Goal: Communication & Community: Answer question/provide support

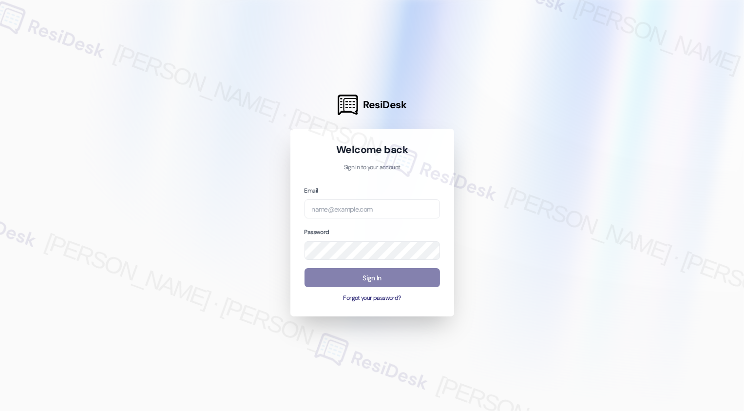
click at [344, 196] on div "Email" at bounding box center [372, 201] width 135 height 33
click at [340, 210] on input "email" at bounding box center [372, 208] width 135 height 19
type input "automated-surveys-boyd_wilson-resen.three@boyd_[DOMAIN_NAME]"
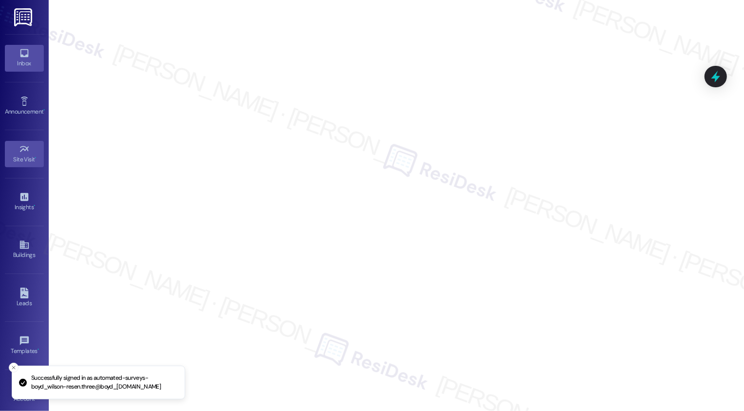
click at [24, 66] on div "Inbox" at bounding box center [24, 63] width 49 height 10
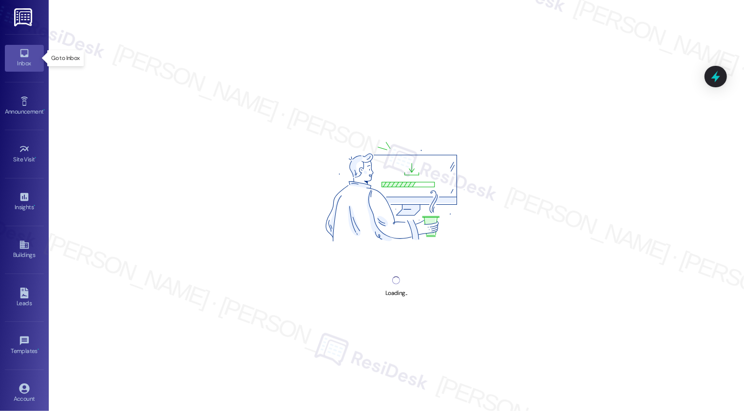
click at [24, 66] on div "Inbox" at bounding box center [24, 63] width 49 height 10
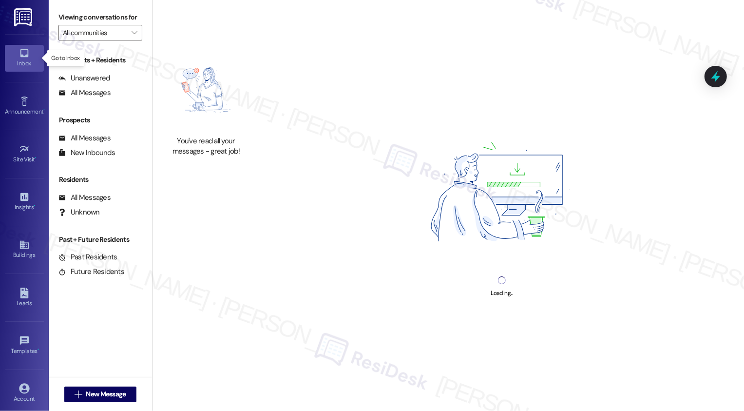
click at [24, 66] on div "Inbox" at bounding box center [24, 63] width 49 height 10
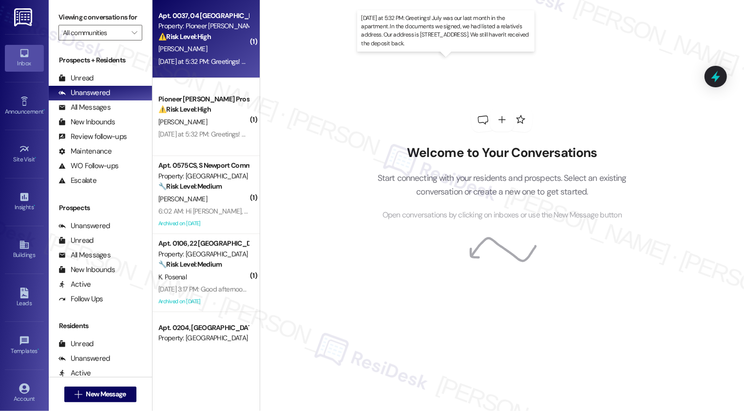
click at [215, 59] on div "[DATE] at 5:32 PM: Greetings! July was our last month in the apartment. In the …" at bounding box center [458, 61] width 600 height 9
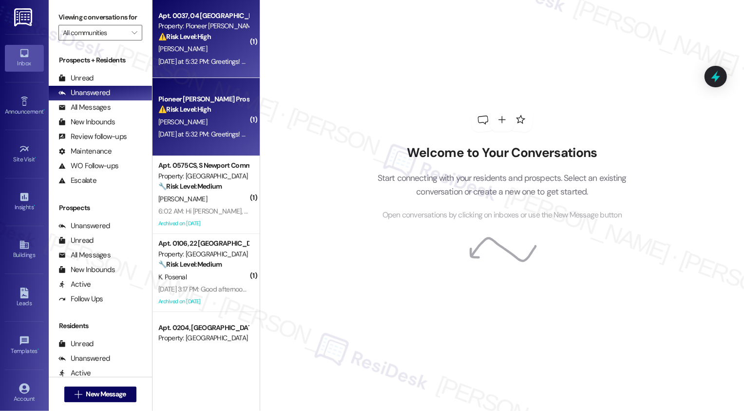
click at [215, 59] on div "[DATE] at 5:32 PM: Greetings! July was our last month in the apartment. In the …" at bounding box center [458, 61] width 600 height 9
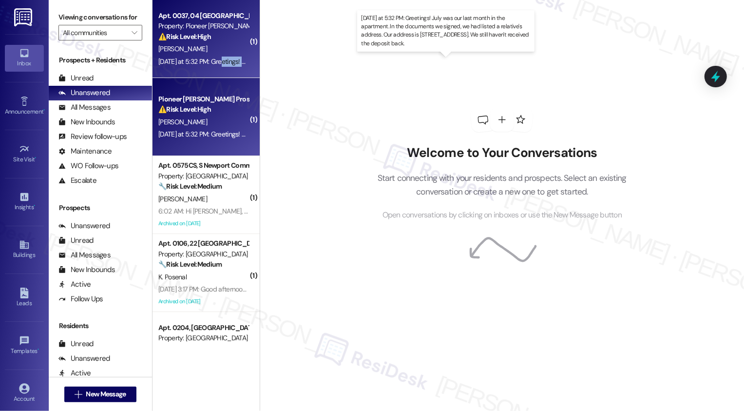
click at [215, 59] on div "[DATE] at 5:32 PM: Greetings! July was our last month in the apartment. In the …" at bounding box center [458, 61] width 600 height 9
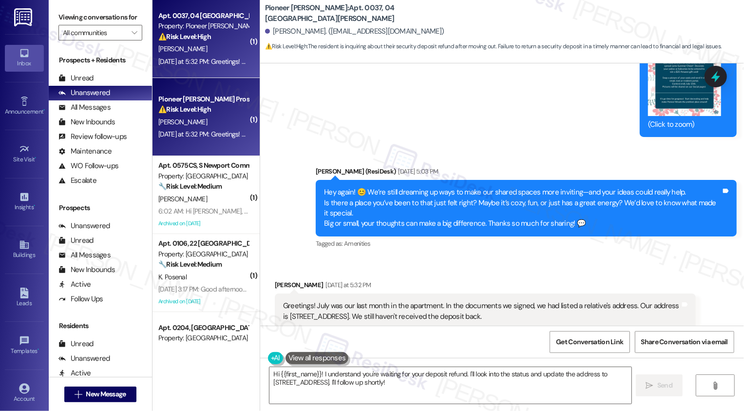
scroll to position [8548, 0]
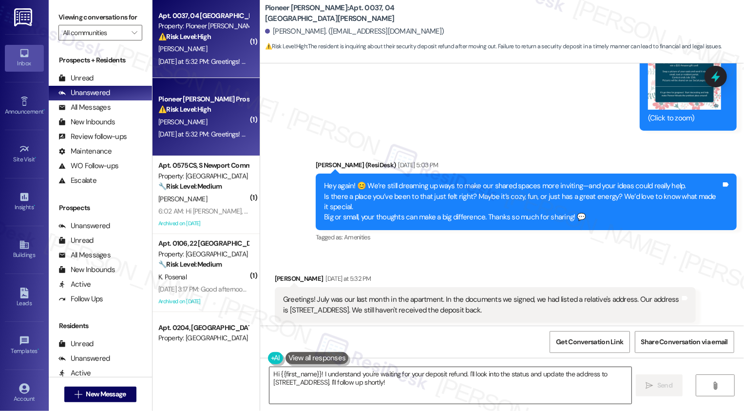
click at [357, 375] on textarea "Hi {{first_name}}! I understand you're waiting for your deposit refund. I'll lo…" at bounding box center [450, 385] width 362 height 37
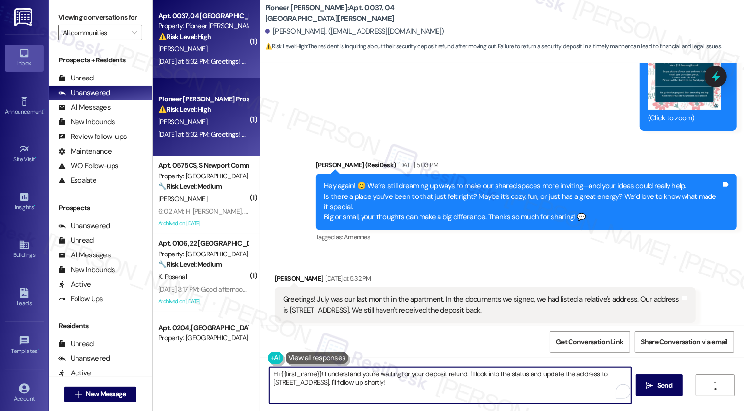
click at [448, 384] on textarea "Hi {{first_name}}! I understand you're waiting for your deposit refund. I'll lo…" at bounding box center [450, 385] width 362 height 37
drag, startPoint x: 465, startPoint y: 372, endPoint x: 482, endPoint y: 383, distance: 20.1
click at [482, 383] on textarea "Hi {{first_name}}! I understand you're waiting for your deposit refund. I'll lo…" at bounding box center [450, 385] width 362 height 37
click at [317, 372] on textarea "Hi {{first_name}}! I understand you're waiting for your deposit refund. I'll fo…" at bounding box center [450, 385] width 362 height 37
click at [317, 386] on textarea "Hi {{first_name}}! I understand you're waiting for your deposit refund. I'll fo…" at bounding box center [450, 385] width 362 height 37
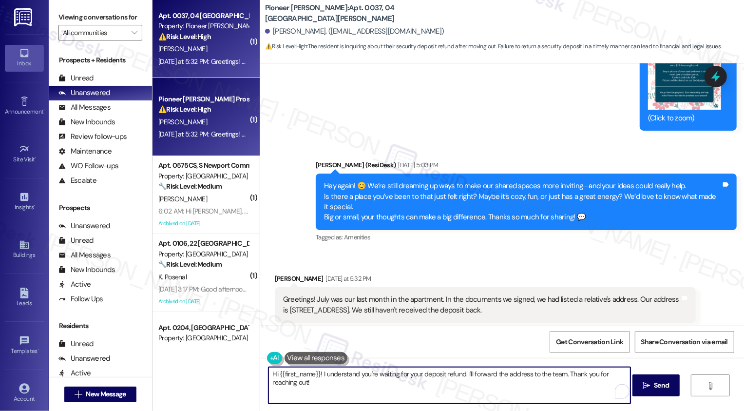
click at [579, 385] on textarea "Hi {{first_name}}! I understand you're waiting for your deposit refund. I'll fo…" at bounding box center [450, 385] width 362 height 37
type textarea "Hi {{first_name}}! I understand you're waiting for your deposit refund. I'll fo…"
click at [652, 390] on span "Send" at bounding box center [661, 385] width 19 height 10
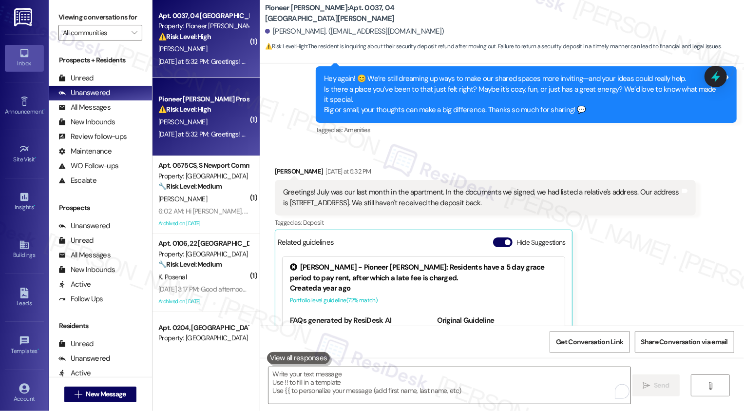
scroll to position [8645, 0]
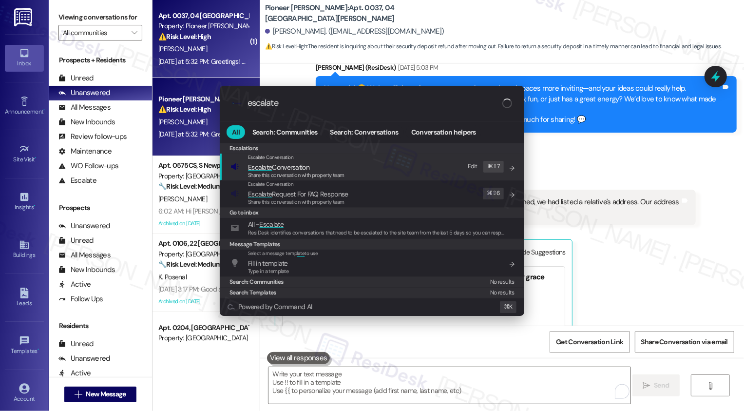
type input "escalate"
click at [328, 164] on span "Escalate Conversation" at bounding box center [296, 167] width 96 height 11
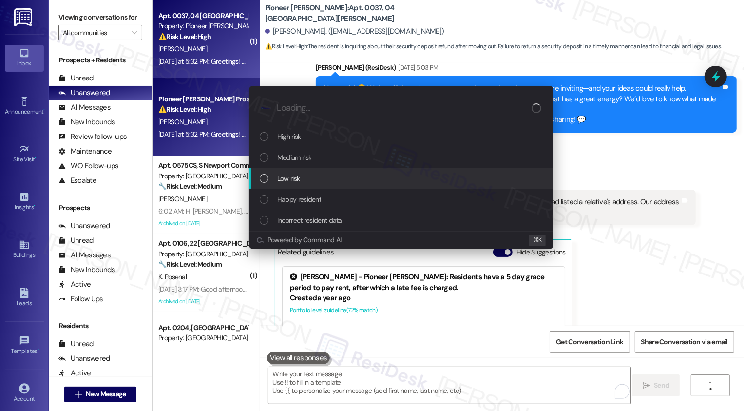
click at [288, 179] on span "Low risk" at bounding box center [288, 178] width 22 height 11
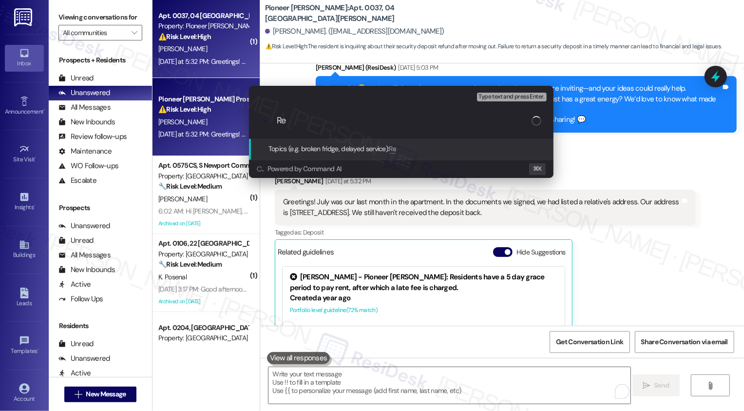
type input "R"
type input "D"
type input "Deposit Refund"
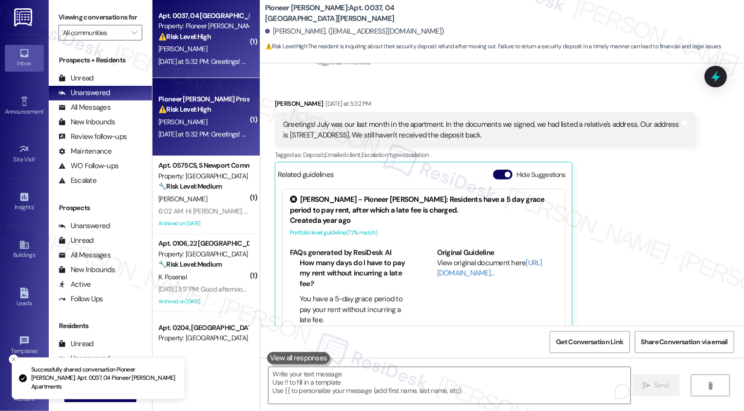
scroll to position [8677, 0]
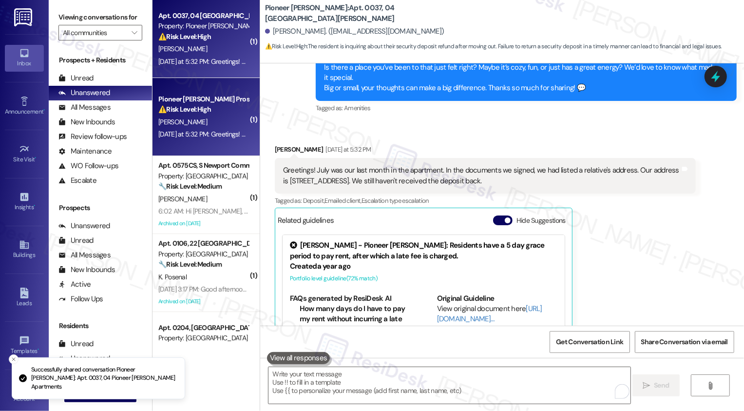
click at [192, 92] on div "Pioneer [PERSON_NAME] Prospect ⚠️ Risk Level: High The resident is inquiring ab…" at bounding box center [206, 117] width 107 height 78
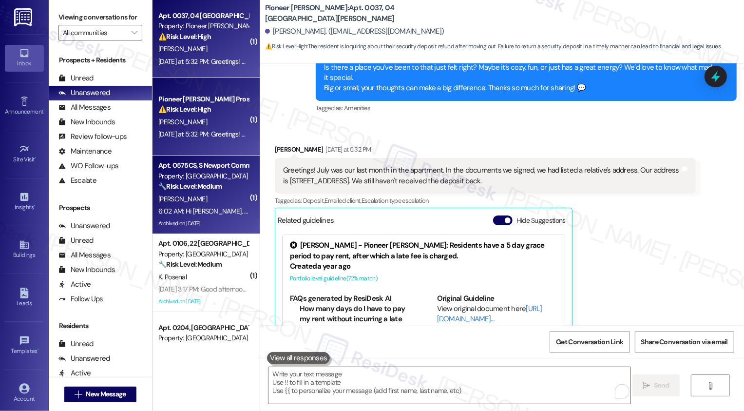
click at [210, 194] on div "[PERSON_NAME]" at bounding box center [203, 199] width 92 height 12
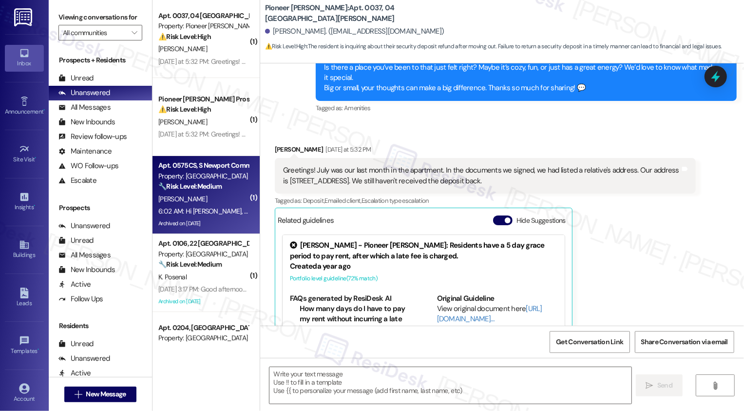
click at [210, 194] on div "[PERSON_NAME]" at bounding box center [203, 199] width 92 height 12
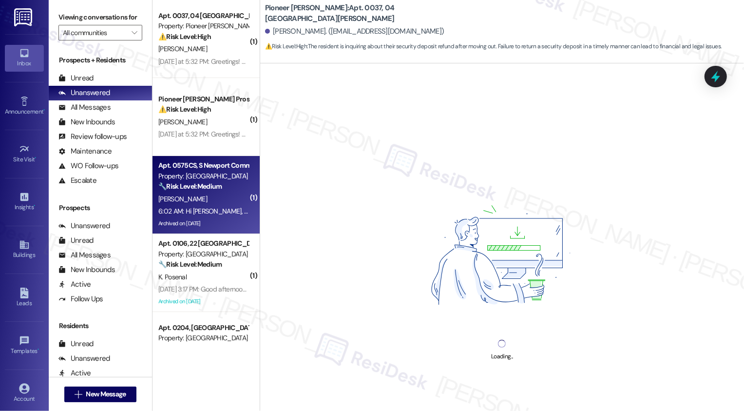
click at [210, 194] on div "[PERSON_NAME]" at bounding box center [203, 199] width 92 height 12
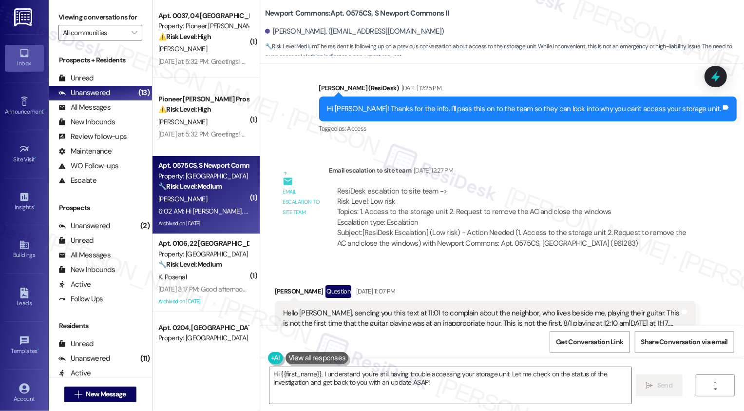
scroll to position [15924, 0]
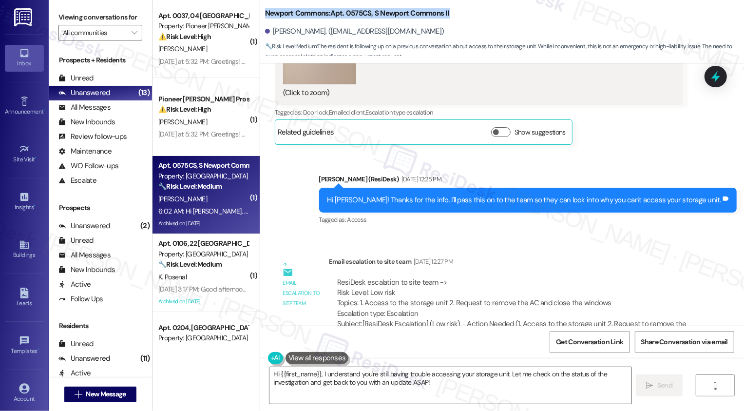
drag, startPoint x: 260, startPoint y: 13, endPoint x: 461, endPoint y: 19, distance: 200.9
click at [461, 19] on div "Newport Commons: Apt. 0575CS, S Newport Commons II [PERSON_NAME]. ([EMAIL_ADDRE…" at bounding box center [504, 29] width 479 height 54
copy b "Newport Commons: Apt. 0575CS, S Newport Commons II"
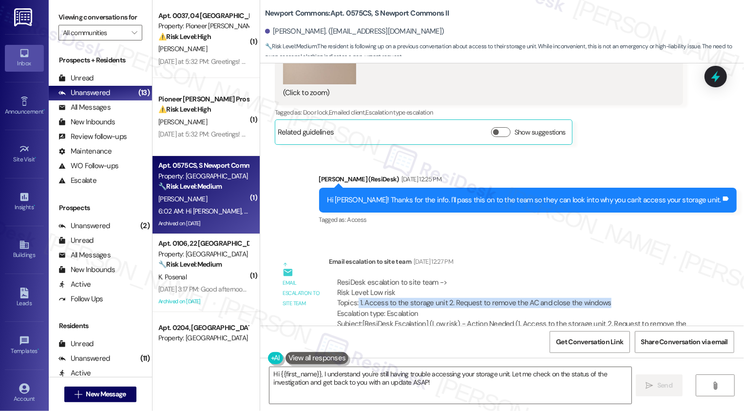
drag, startPoint x: 351, startPoint y: 161, endPoint x: 598, endPoint y: 157, distance: 247.1
click at [599, 277] on div "ResiDesk escalation to site team -> Risk Level: Low risk Topics: 1. Access to t…" at bounding box center [512, 298] width 350 height 42
copy div "1. Access to the storage unit 2. Request to remove the AC and close the windows"
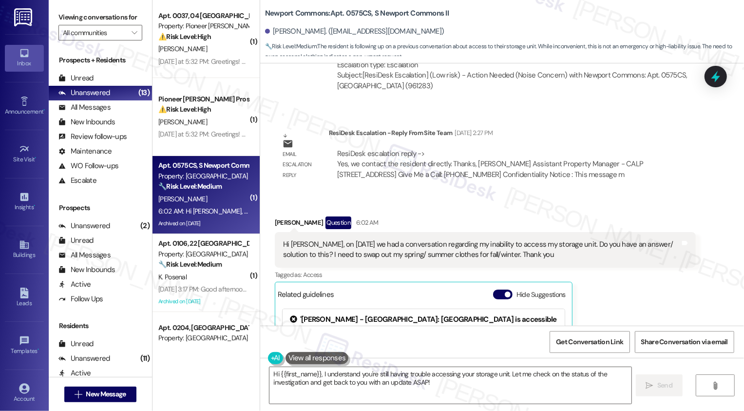
scroll to position [16599, 0]
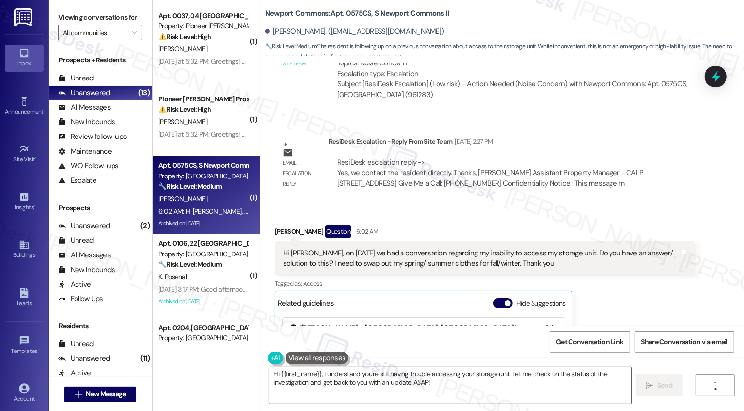
click at [412, 373] on textarea "Hi {{first_name}}, I understand you're still having trouble accessing your stor…" at bounding box center [450, 385] width 362 height 37
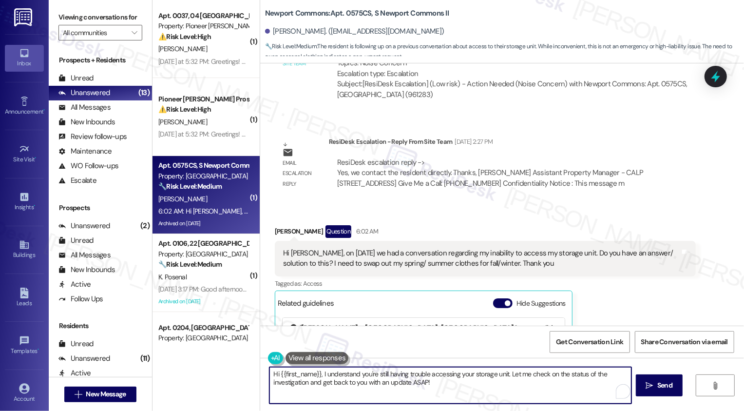
click at [462, 373] on textarea "Hi {{first_name}}, I understand you're still having trouble accessing your stor…" at bounding box center [450, 385] width 362 height 37
drag, startPoint x: 273, startPoint y: 378, endPoint x: 438, endPoint y: 384, distance: 164.8
click at [438, 384] on textarea "Hi {{first_name}}, I understand you're still having trouble accessing your stor…" at bounding box center [450, 385] width 362 height 37
drag, startPoint x: 525, startPoint y: 372, endPoint x: 541, endPoint y: 399, distance: 31.0
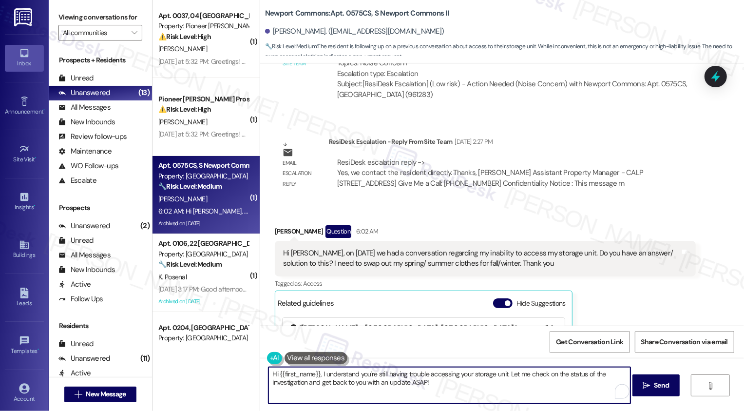
click at [540, 399] on textarea "Hi {{first_name}}, I understand you're still having trouble accessing your stor…" at bounding box center [450, 385] width 362 height 37
type textarea "Hi {{first_name}}, I understand you're still having trouble accessing your stor…"
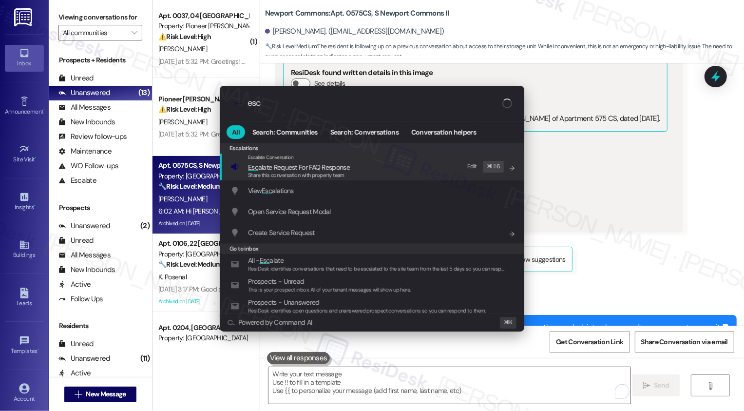
scroll to position [15788, 0]
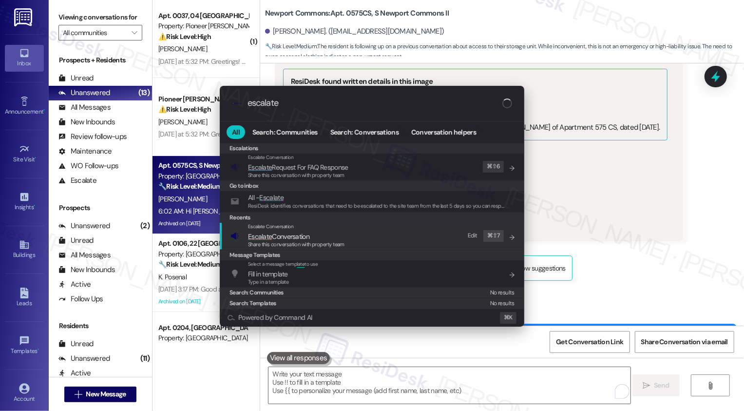
type input "escalate"
click at [257, 236] on span "Escalate" at bounding box center [260, 236] width 24 height 9
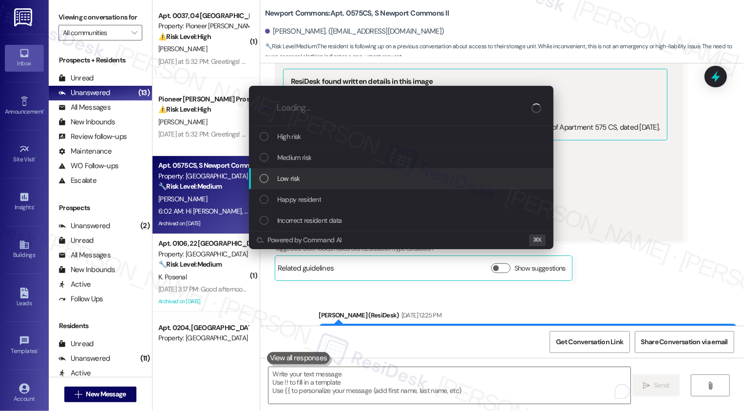
click at [291, 179] on span "Low risk" at bounding box center [288, 178] width 22 height 11
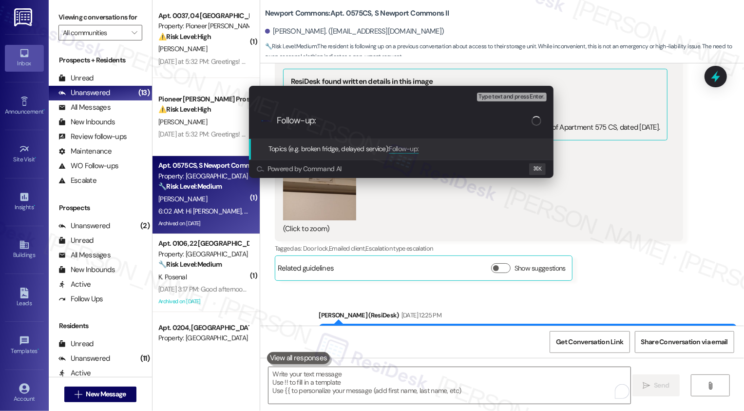
paste input "1. Access to the storage unit 2. Request to remove the AC and close the windows"
drag, startPoint x: 347, startPoint y: 119, endPoint x: 630, endPoint y: 156, distance: 285.1
click at [630, 158] on div "Escalate Conversation Low risk Topics (e.g. broken fridge, delayed service) Any…" at bounding box center [372, 205] width 744 height 411
drag, startPoint x: 340, startPoint y: 121, endPoint x: 648, endPoint y: 136, distance: 308.9
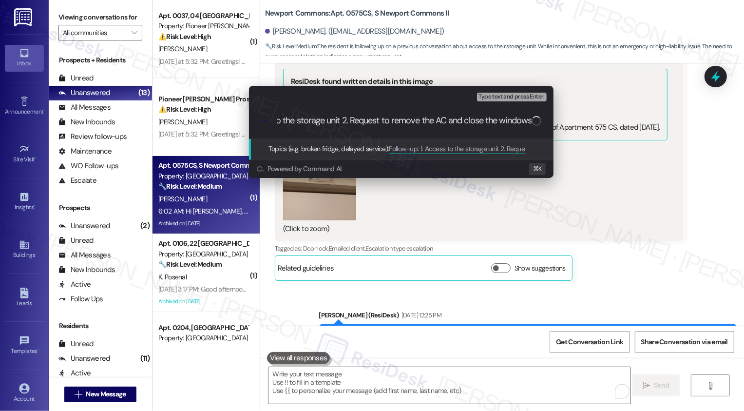
click at [648, 138] on div "Escalate Conversation Low risk Topics (e.g. broken fridge, delayed service) Any…" at bounding box center [372, 205] width 744 height 411
type input "Follow-up: 1. Access to the storage unit"
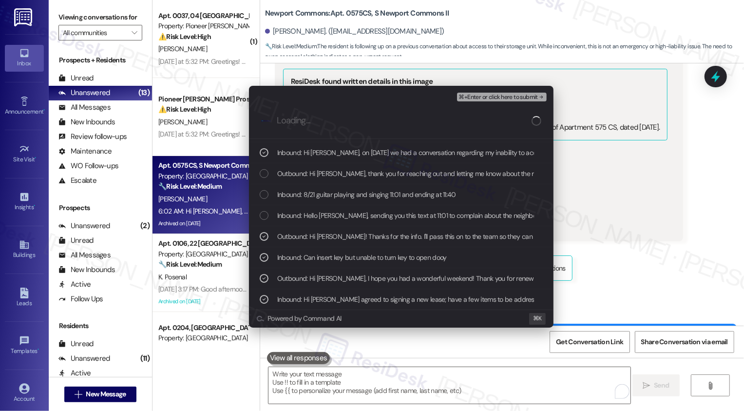
scroll to position [39, 0]
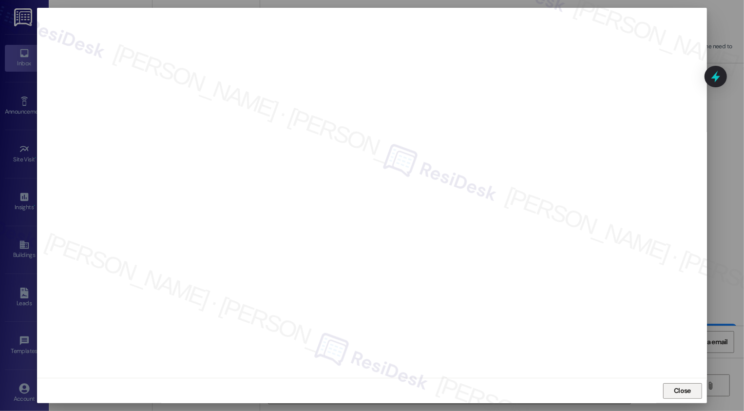
click at [672, 388] on button "Close" at bounding box center [682, 391] width 39 height 16
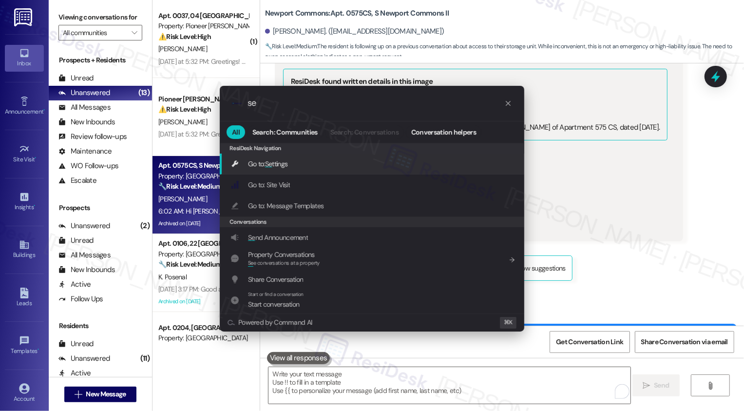
type input "s"
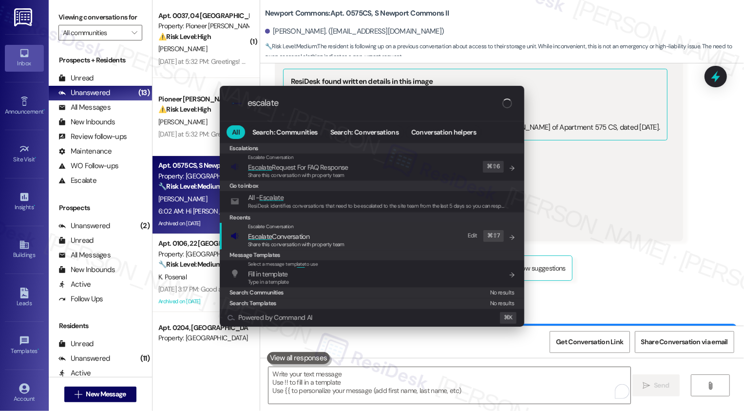
type input "escalate"
click at [290, 241] on span "Share this conversation with property team" at bounding box center [296, 244] width 96 height 7
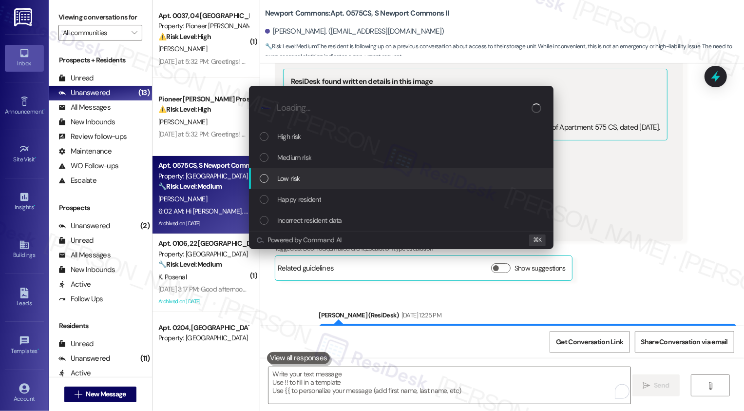
click at [295, 180] on span "Low risk" at bounding box center [288, 178] width 22 height 11
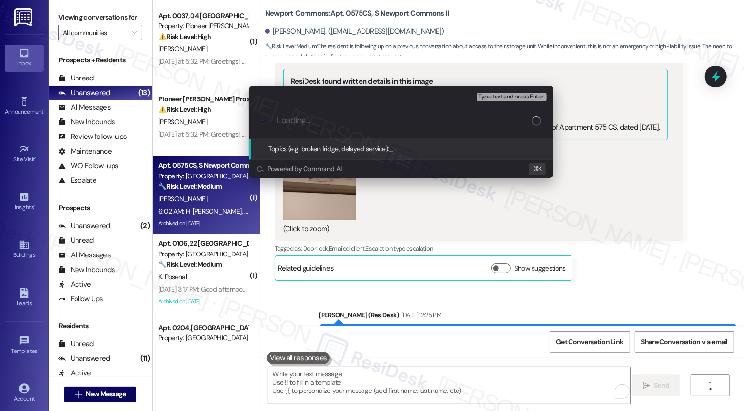
paste input "Follow-up: 1. Access to the storage unit"
type input "Follow-up: 1. Access to the storage unit"
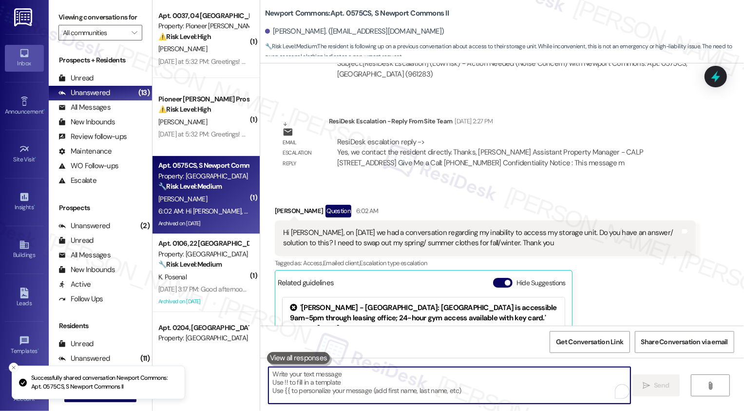
scroll to position [16713, 0]
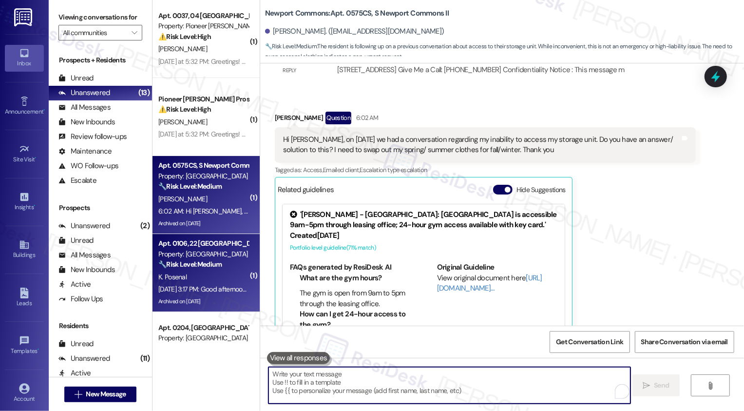
click at [210, 267] on strong "🔧 Risk Level: Medium" at bounding box center [189, 264] width 63 height 9
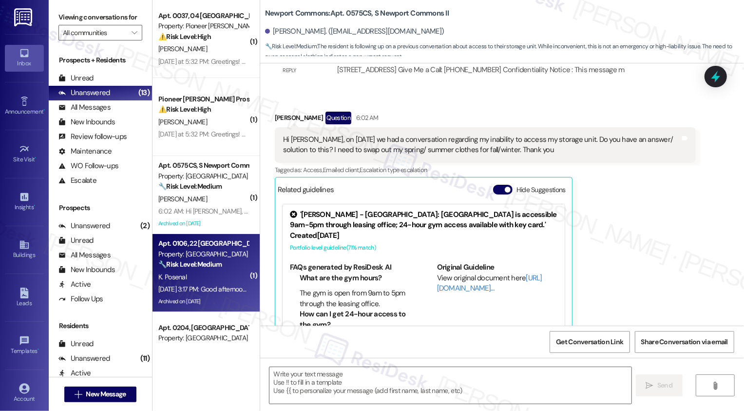
click at [210, 267] on strong "🔧 Risk Level: Medium" at bounding box center [189, 264] width 63 height 9
type textarea "Fetching suggested responses. Please feel free to read through the conversation…"
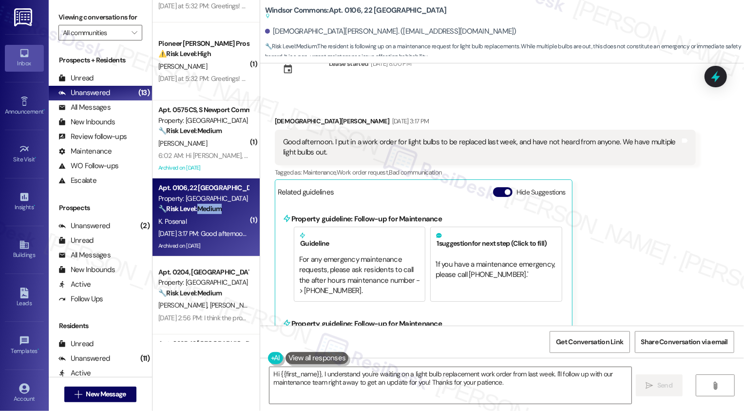
scroll to position [6730, 0]
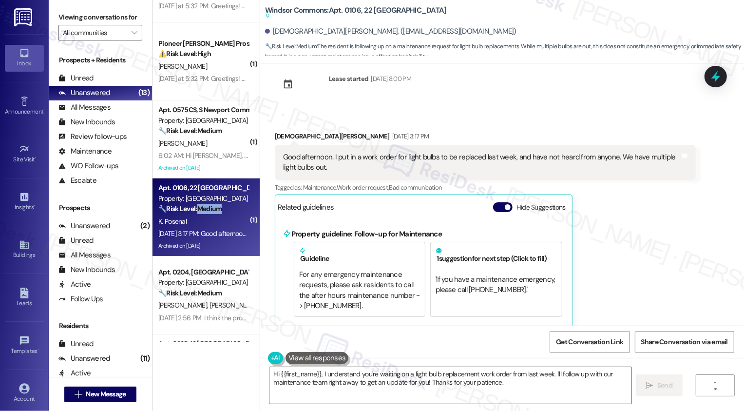
click at [276, 131] on div "[DEMOGRAPHIC_DATA][PERSON_NAME] [DATE] 3:17 PM" at bounding box center [485, 138] width 421 height 14
copy div "[PERSON_NAME]"
click at [325, 379] on textarea "Hi {{first_name}}, I understand you're waiting on a light bulb replacement work…" at bounding box center [450, 385] width 362 height 37
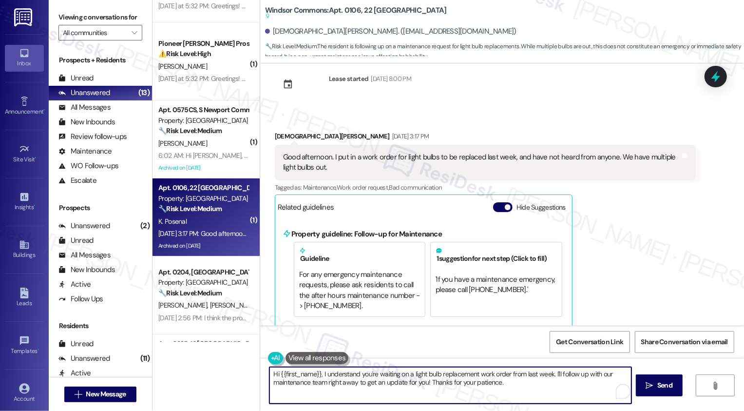
click at [377, 383] on textarea "Hi {{first_name}}, I understand you're waiting on a light bulb replacement work…" at bounding box center [450, 385] width 362 height 37
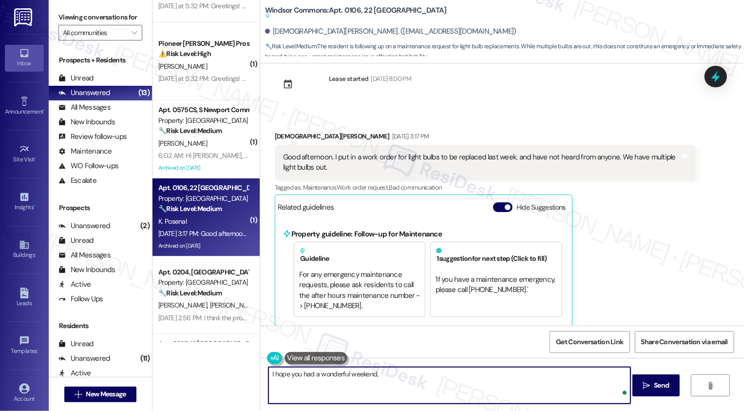
paste textarea "[PERSON_NAME]"
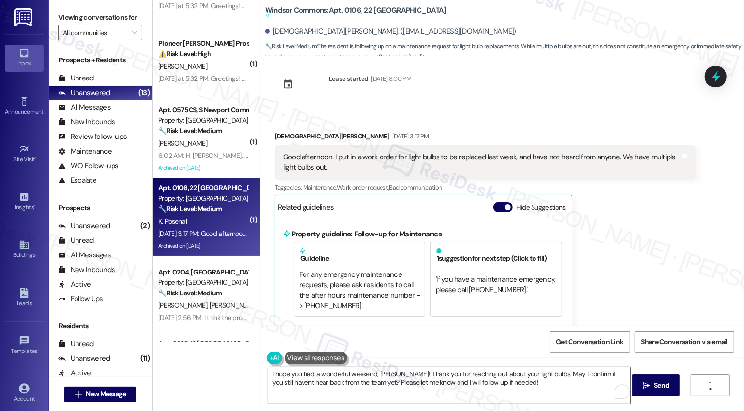
drag, startPoint x: 311, startPoint y: 359, endPoint x: 278, endPoint y: 384, distance: 41.0
click at [278, 385] on div "I hope you had a wonderful weekend, [PERSON_NAME]! Thank you for reaching out a…" at bounding box center [444, 385] width 363 height 38
click at [279, 382] on textarea "I hope you had a wonderful weekend, [PERSON_NAME]! Thank you for reaching out a…" at bounding box center [450, 385] width 362 height 37
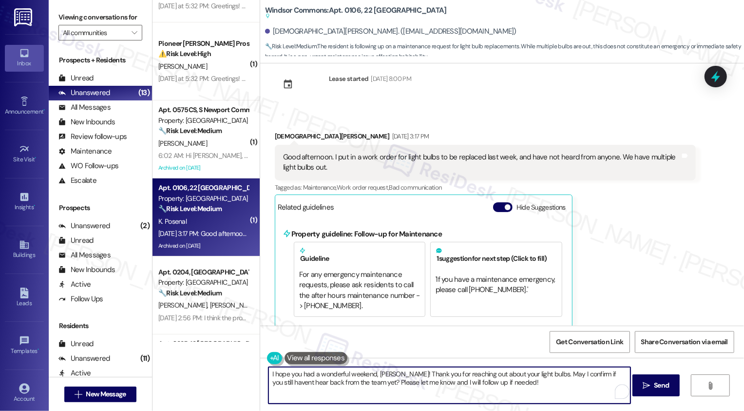
type textarea "I hope you had a wonderful weekend, [PERSON_NAME]! Thank you for reaching out a…"
click at [339, 387] on textarea "I hope you had a wonderful weekend, [PERSON_NAME]! Thank you for reaching out a…" at bounding box center [450, 385] width 362 height 37
click at [372, 385] on textarea "I hope you had a wonderful weekend, [PERSON_NAME]! Thank you for reaching out a…" at bounding box center [450, 385] width 362 height 37
click at [506, 386] on textarea "I hope you had a wonderful weekend, [PERSON_NAME]! Thank you for reaching out a…" at bounding box center [450, 385] width 362 height 37
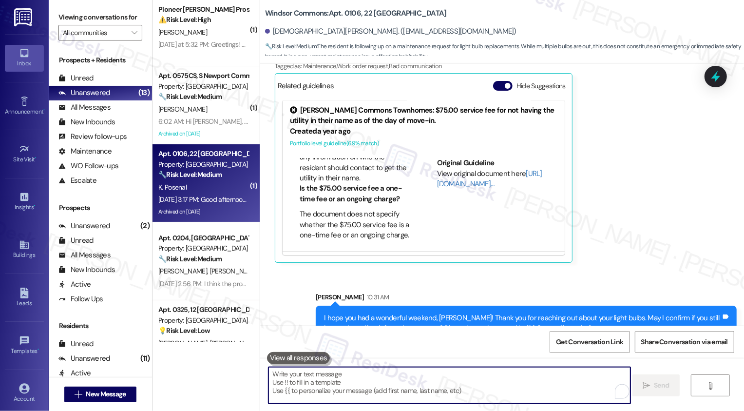
scroll to position [100, 0]
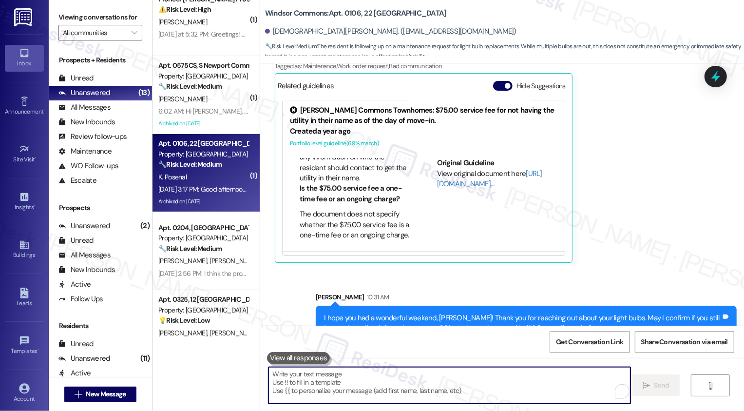
click at [215, 265] on div "[PERSON_NAME] [PERSON_NAME]" at bounding box center [203, 261] width 92 height 12
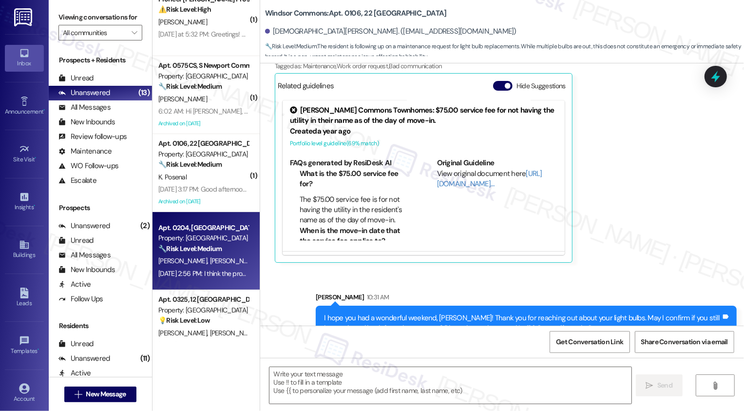
type textarea "Fetching suggested responses. Please feel free to read through the conversation…"
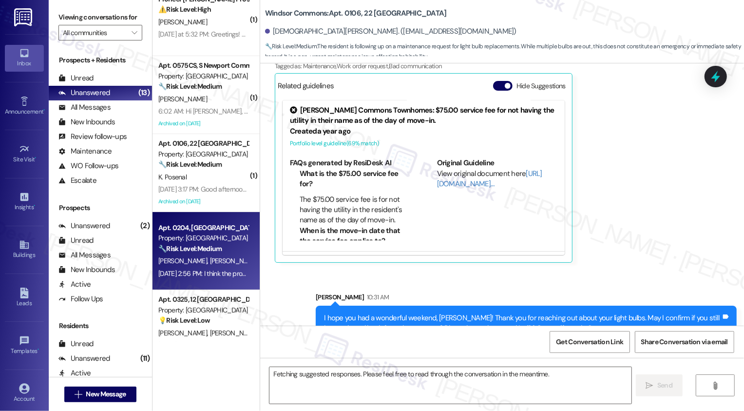
click at [215, 265] on div "[PERSON_NAME] [PERSON_NAME]" at bounding box center [203, 261] width 92 height 12
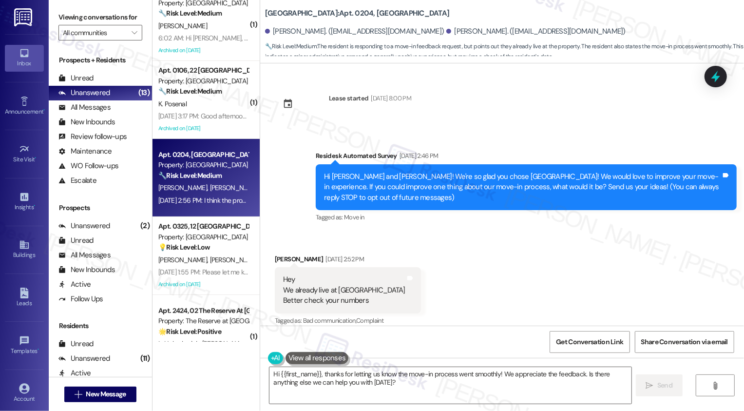
scroll to position [92, 0]
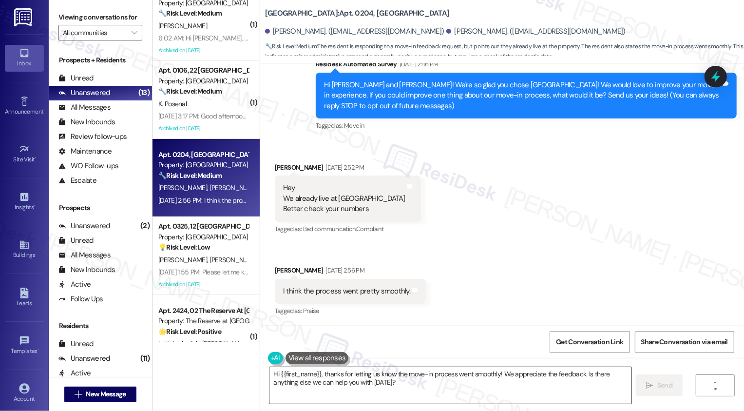
click at [364, 375] on textarea "Hi {{first_name}}, thanks for letting us know the move-in process went smoothly…" at bounding box center [450, 385] width 362 height 37
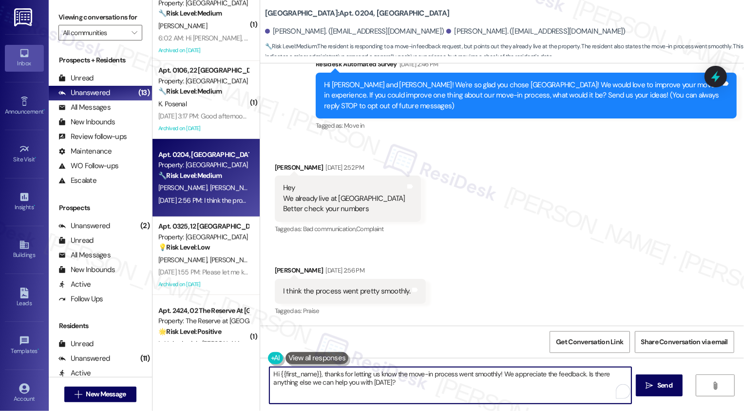
click at [490, 385] on textarea "Hi {{first_name}}, thanks for letting us know the move-in process went smoothly…" at bounding box center [450, 385] width 362 height 37
click at [509, 396] on textarea "Hi {{first_name}}, thanks for letting us know the move-in process went smoothly…" at bounding box center [450, 385] width 362 height 37
click at [376, 385] on textarea "Hi {{first_name}}, thanks for letting us know the move-in process went smoothly…" at bounding box center [450, 385] width 362 height 37
drag, startPoint x: 579, startPoint y: 372, endPoint x: 592, endPoint y: 392, distance: 23.0
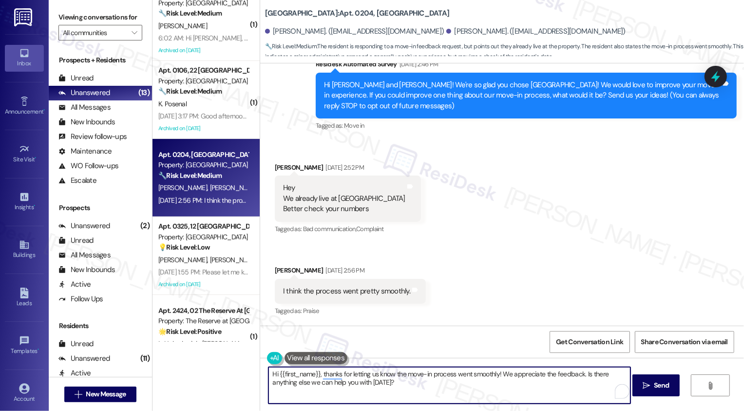
click at [592, 392] on textarea "Hi {{first_name}}, thanks for letting us know the move-in process went smoothly…" at bounding box center [450, 385] width 362 height 37
type textarea "Hi {{first_name}}, thanks for letting us know the move-in process went smoothly…"
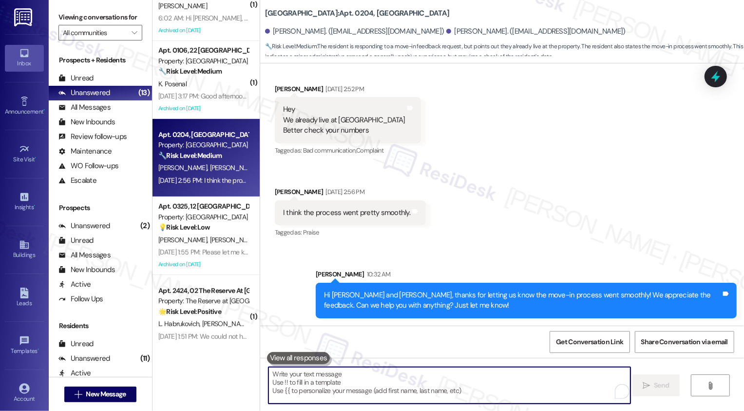
scroll to position [200, 0]
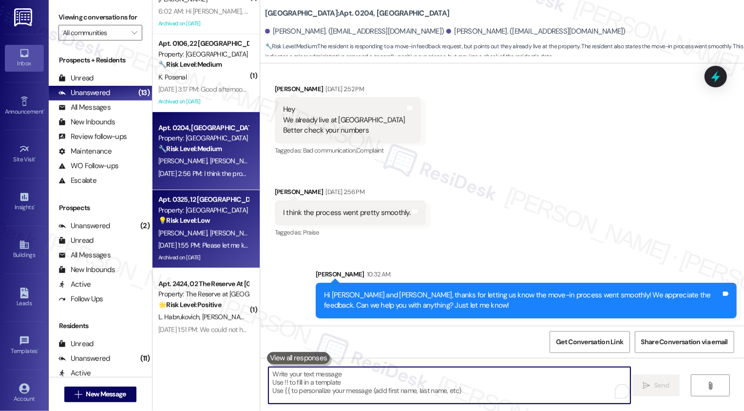
click at [178, 220] on strong "💡 Risk Level: Low" at bounding box center [184, 220] width 52 height 9
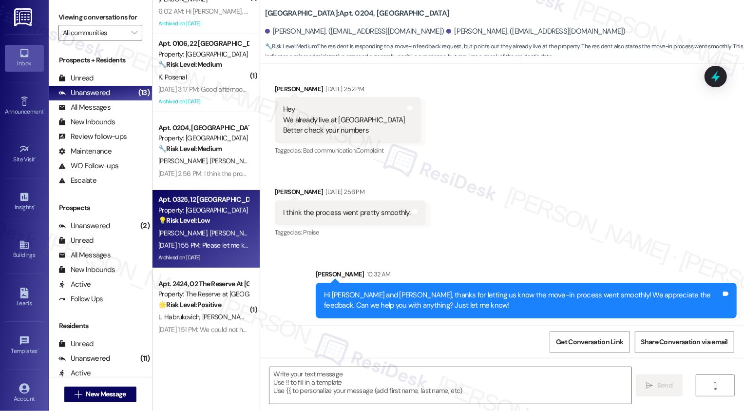
type textarea "Fetching suggested responses. Please feel free to read through the conversation…"
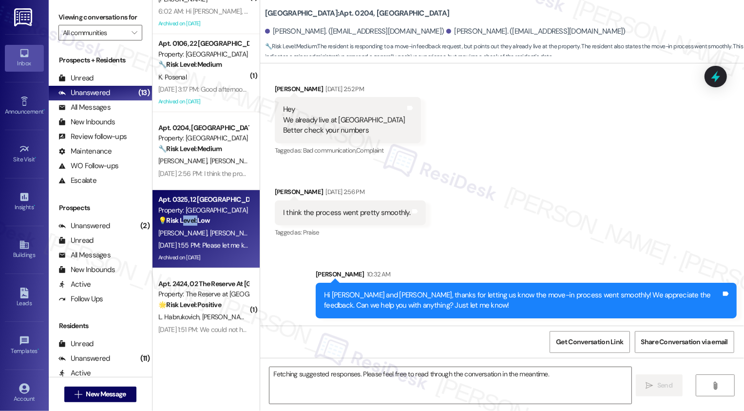
click at [178, 220] on strong "💡 Risk Level: Low" at bounding box center [184, 220] width 52 height 9
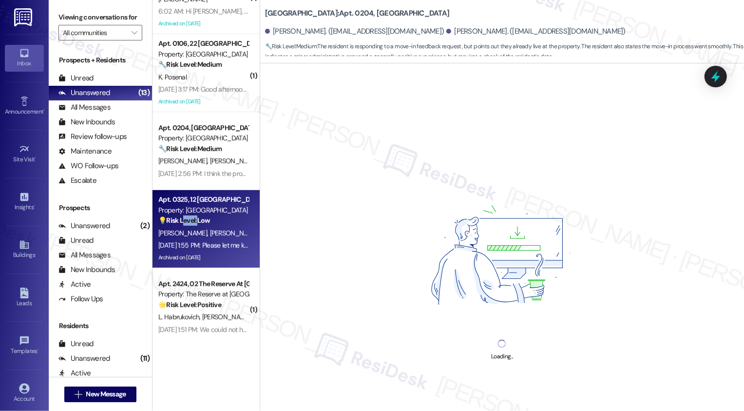
click at [221, 228] on div "[PERSON_NAME] [PERSON_NAME]" at bounding box center [203, 233] width 92 height 12
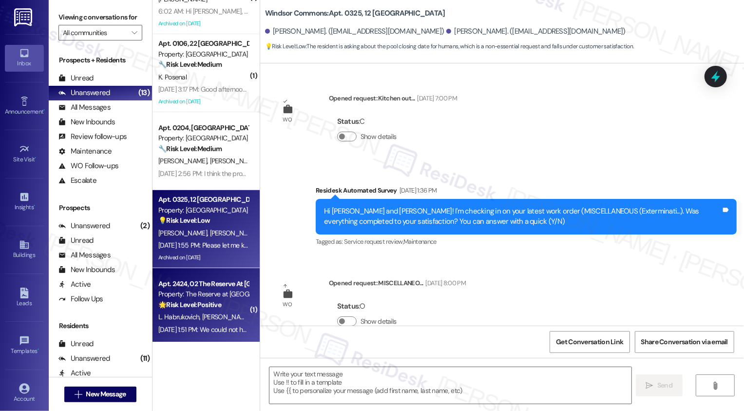
click at [217, 308] on div "🌟 Risk Level: Positive The resident is providing positive feedback about their …" at bounding box center [203, 305] width 90 height 10
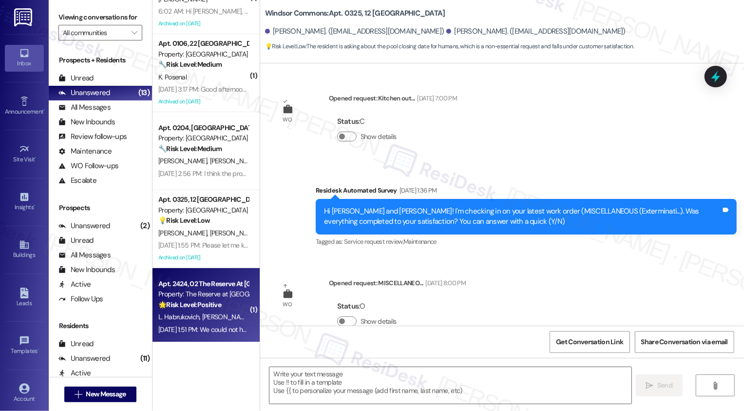
click at [217, 308] on div "🌟 Risk Level: Positive The resident is providing positive feedback about their …" at bounding box center [203, 305] width 90 height 10
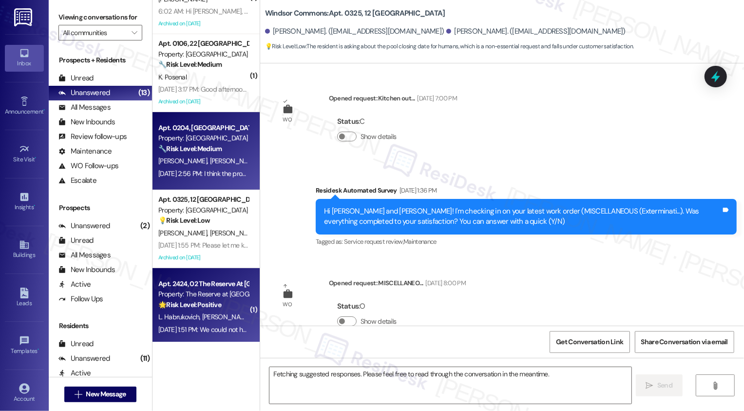
click at [210, 164] on span "[PERSON_NAME]" at bounding box center [234, 160] width 49 height 9
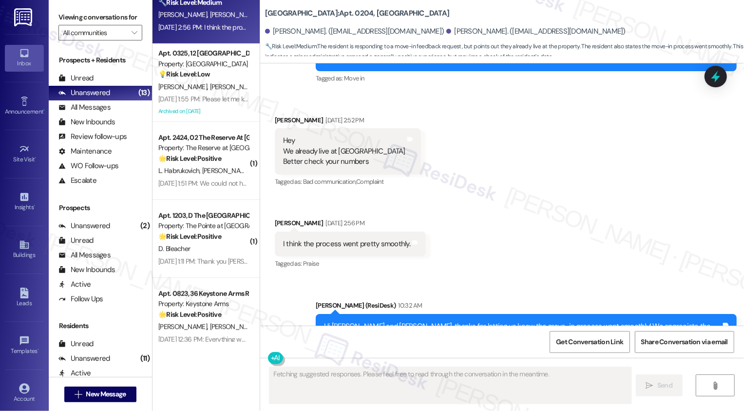
scroll to position [184, 0]
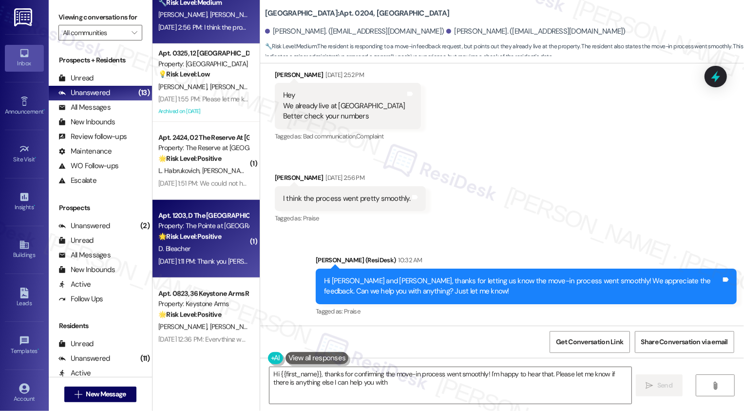
type textarea "Hi {{first_name}}, thanks for confirming the move-in process went smoothly! I'm…"
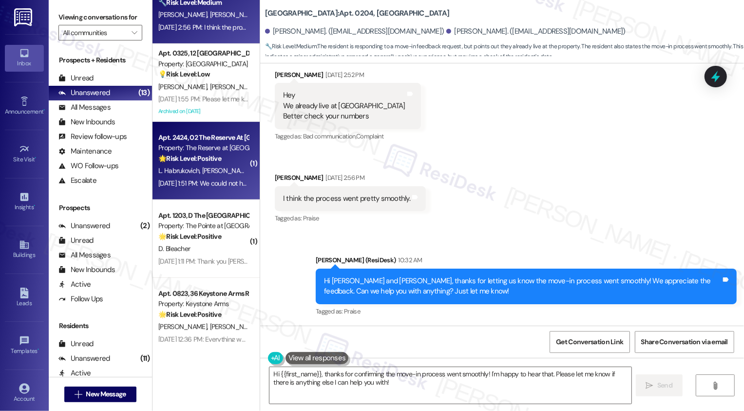
click at [214, 162] on strong "🌟 Risk Level: Positive" at bounding box center [189, 158] width 63 height 9
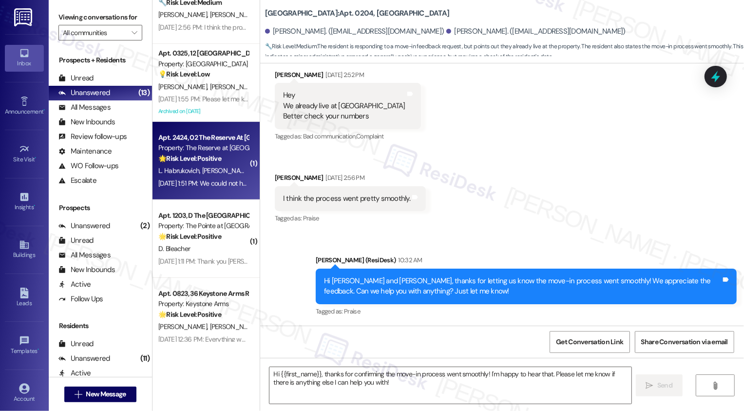
type textarea "Fetching suggested responses. Please feel free to read through the conversation…"
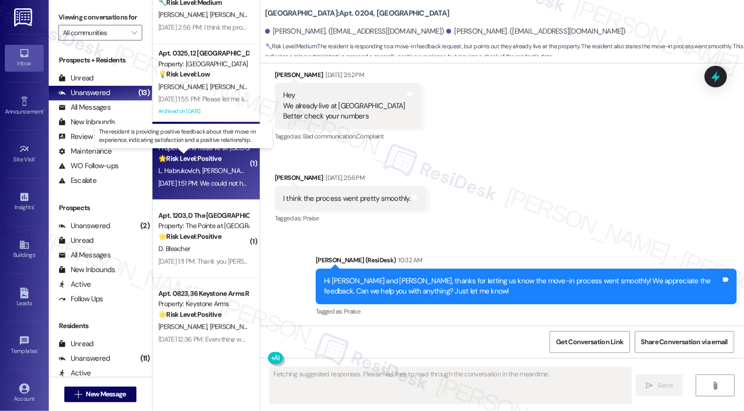
click at [214, 162] on strong "🌟 Risk Level: Positive" at bounding box center [189, 158] width 63 height 9
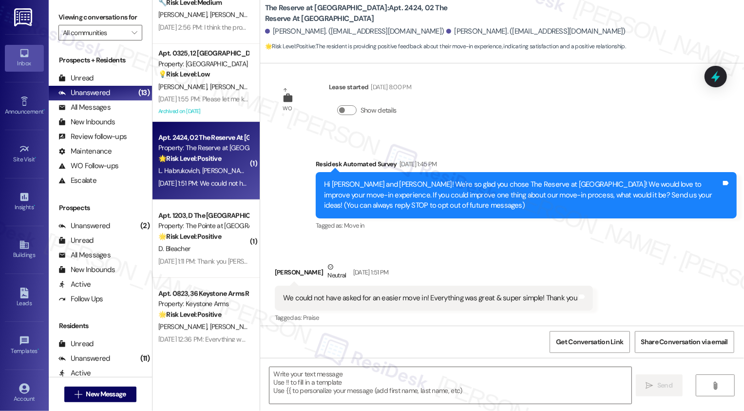
type textarea "Fetching suggested responses. Please feel free to read through the conversation…"
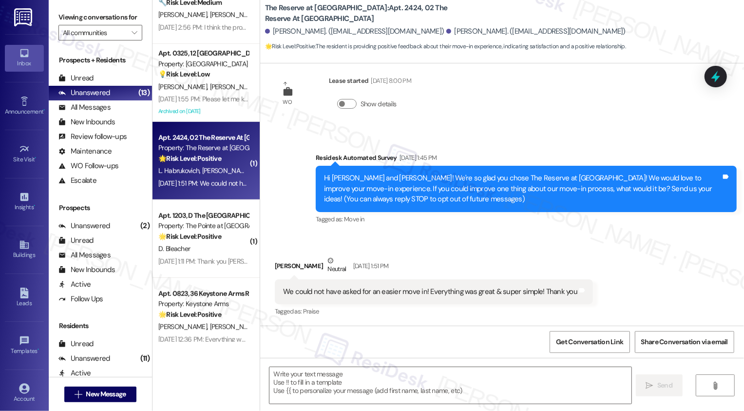
scroll to position [125, 0]
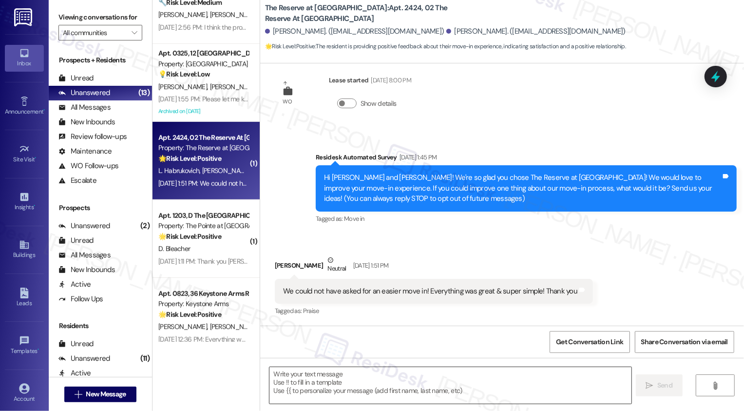
click at [347, 384] on textarea at bounding box center [450, 385] width 362 height 37
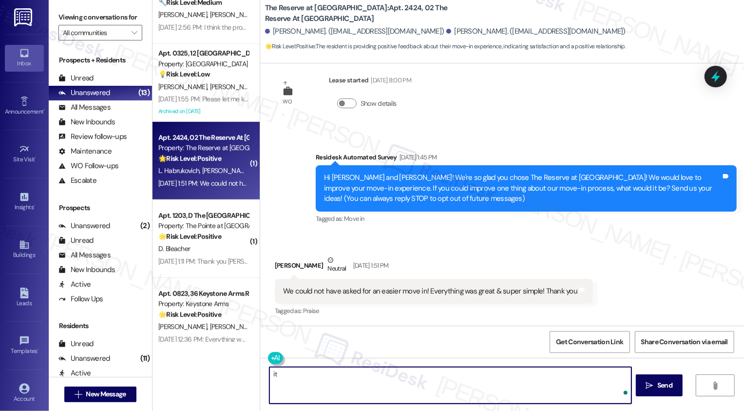
type textarea "i"
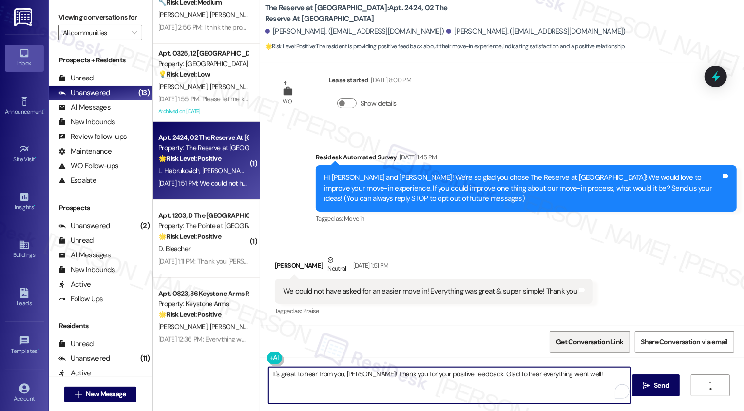
paste textarea "If you don't mind me asking, how has your experience been so far? Has the prope…"
click at [324, 382] on textarea "It's great to hear from you, [PERSON_NAME]! Thank you for your positive feedbac…" at bounding box center [450, 385] width 362 height 37
click at [461, 387] on textarea "It's great to hear from you, [PERSON_NAME]! Thank you for your positive feedbac…" at bounding box center [450, 385] width 362 height 37
click at [575, 386] on textarea "It's great to hear from you, [PERSON_NAME]! Thank you for your positive feedbac…" at bounding box center [450, 385] width 362 height 37
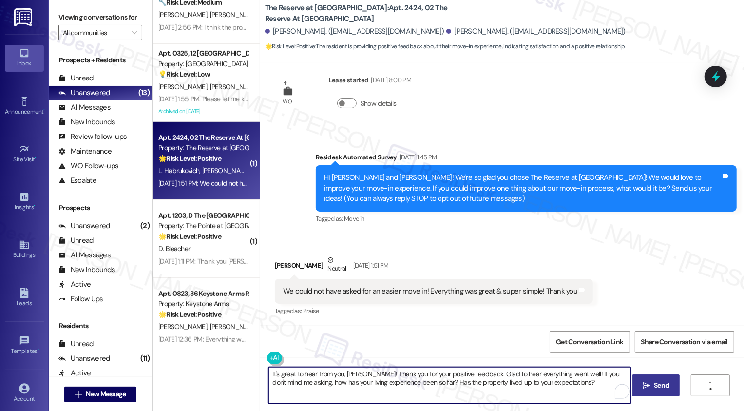
type textarea "It's great to hear from you, [PERSON_NAME]! Thank you for your positive feedbac…"
click at [656, 386] on span "Send" at bounding box center [661, 385] width 15 height 10
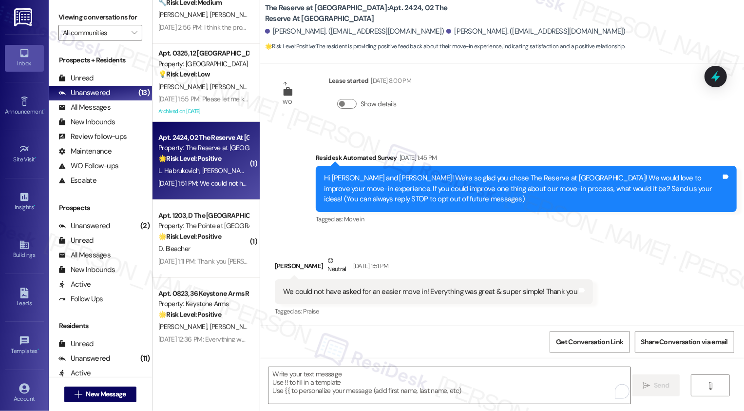
scroll to position [204, 0]
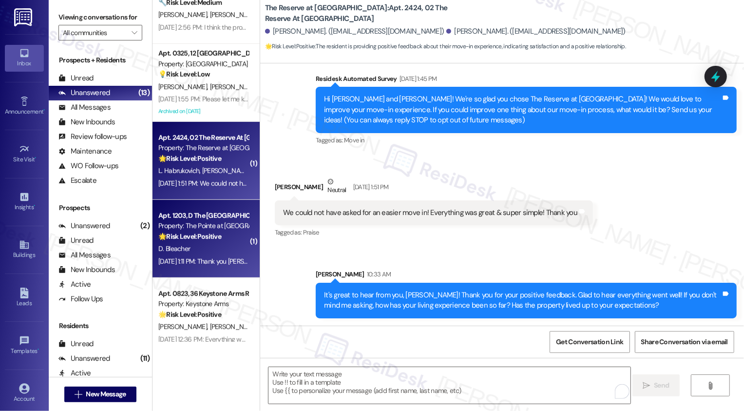
click at [183, 229] on div "Property: The Pointe at [GEOGRAPHIC_DATA]" at bounding box center [203, 226] width 90 height 10
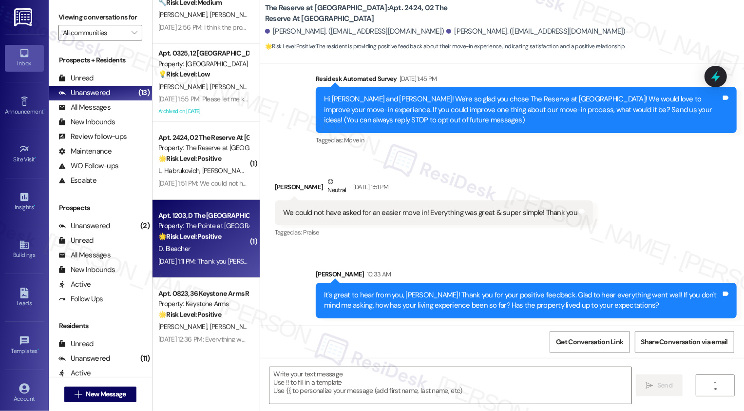
click at [183, 229] on div "Property: The Pointe at [GEOGRAPHIC_DATA]" at bounding box center [203, 226] width 90 height 10
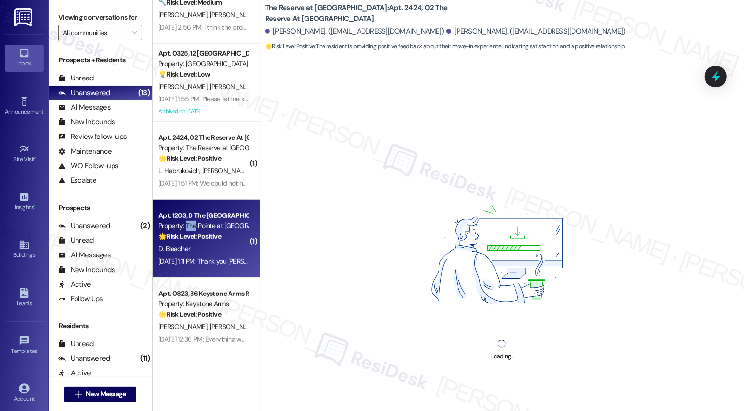
click at [183, 229] on div "Property: The Pointe at [GEOGRAPHIC_DATA]" at bounding box center [203, 226] width 90 height 10
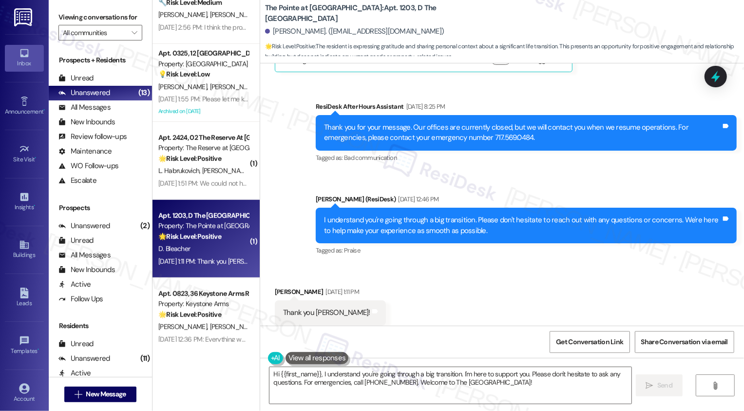
scroll to position [799, 0]
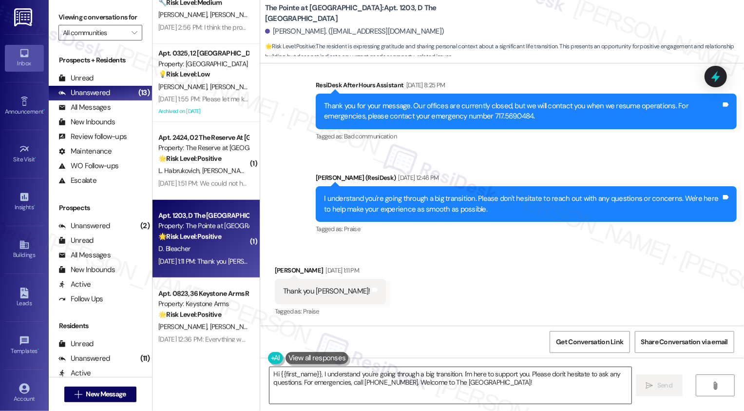
click at [315, 383] on textarea "Hi {{first_name}}, I understand you're going through a big transition. I'm here…" at bounding box center [450, 385] width 362 height 37
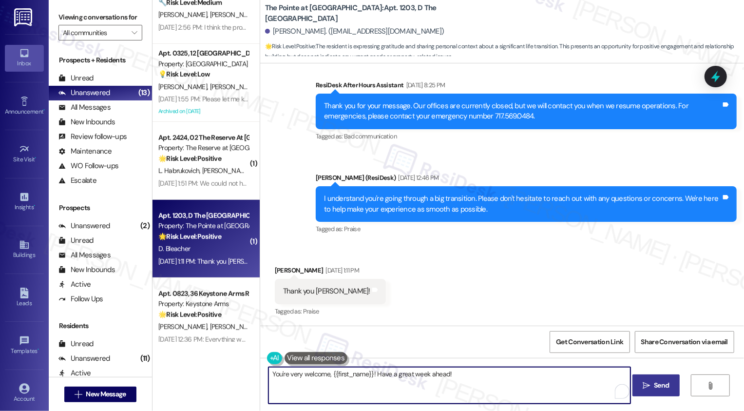
type textarea "You're very welcome, {{first_name}}! Have a great week ahead!"
click at [654, 386] on span "Send" at bounding box center [661, 385] width 15 height 10
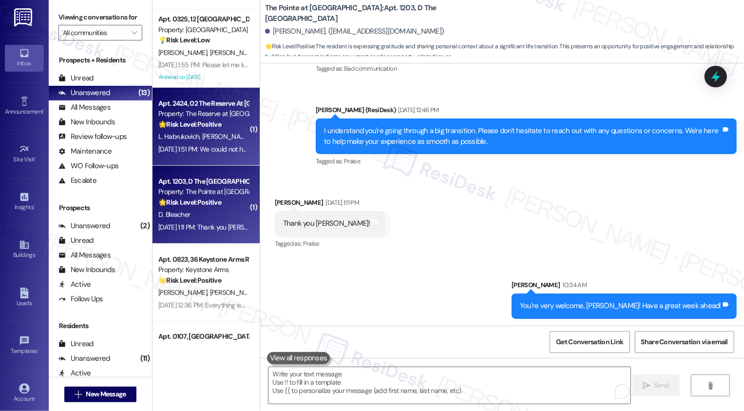
scroll to position [423, 0]
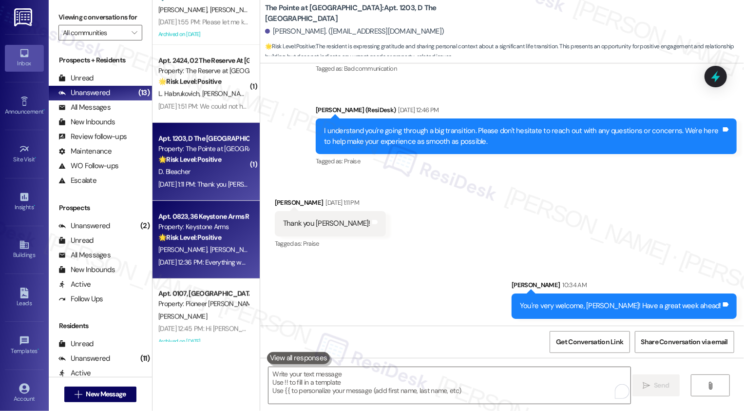
click at [210, 250] on span "[PERSON_NAME]" at bounding box center [234, 249] width 49 height 9
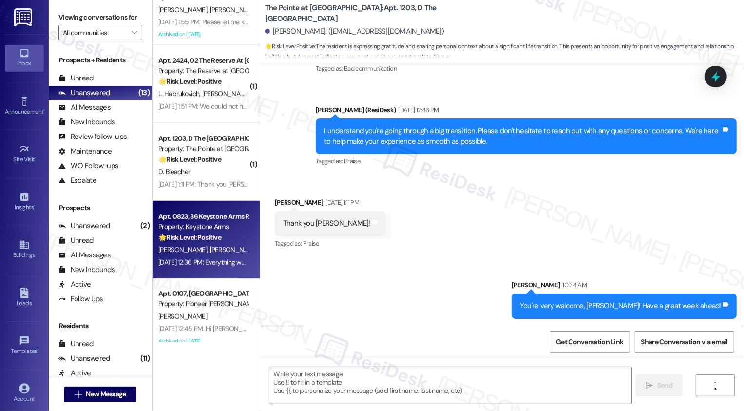
click at [210, 250] on span "[PERSON_NAME]" at bounding box center [234, 249] width 49 height 9
type textarea "Fetching suggested responses. Please feel free to read through the conversation…"
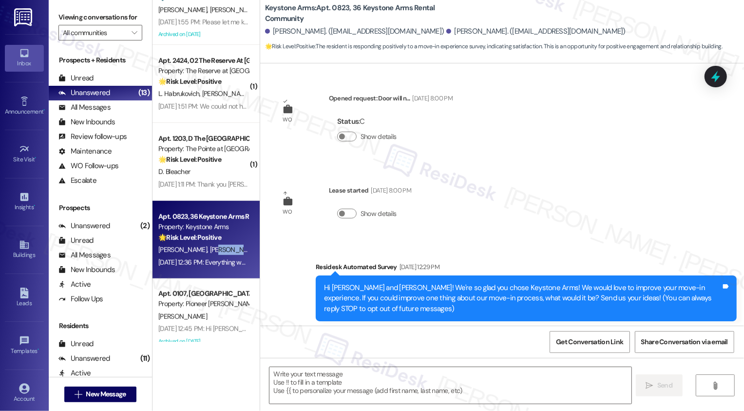
scroll to position [508, 0]
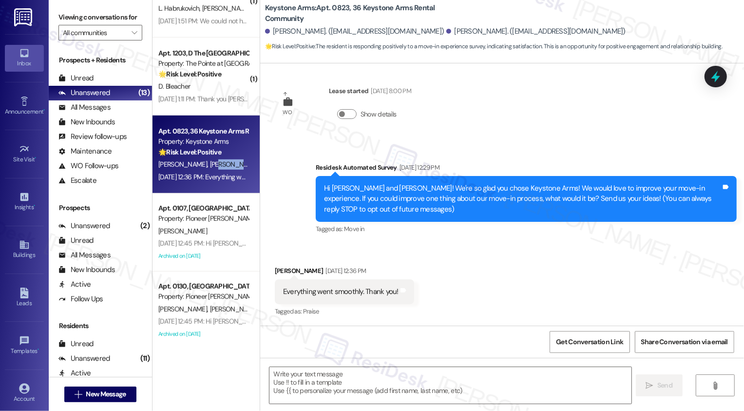
type textarea "Fetching suggested responses. Please feel free to read through the conversation…"
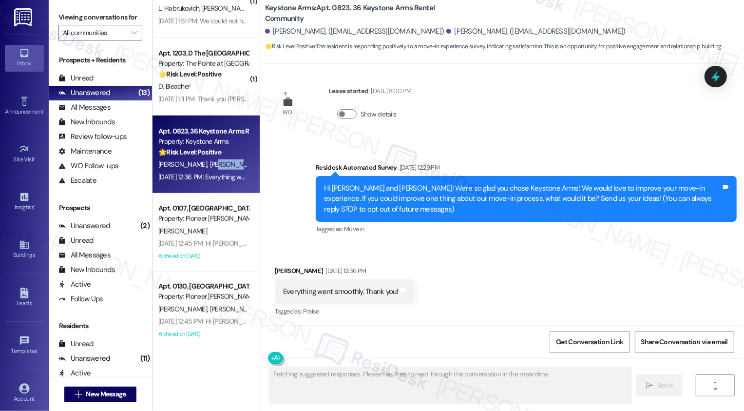
scroll to position [100, 0]
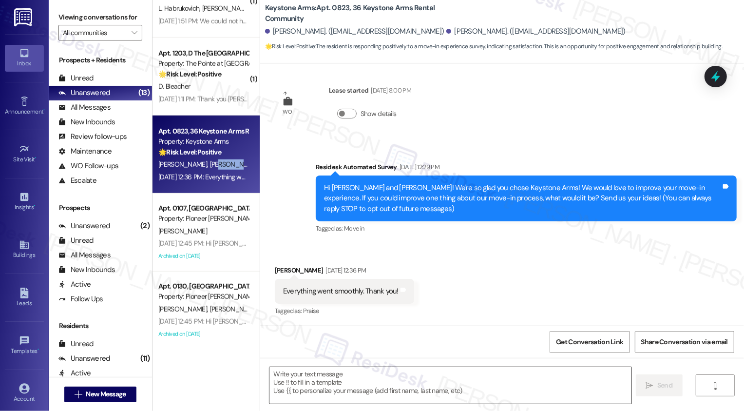
click at [394, 381] on textarea at bounding box center [450, 385] width 362 height 37
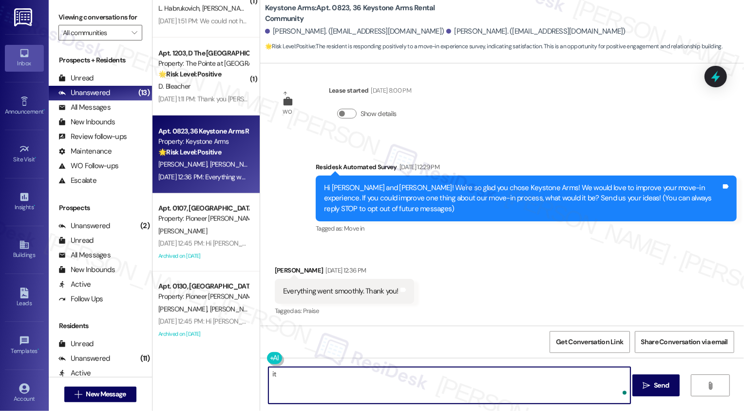
type textarea "i"
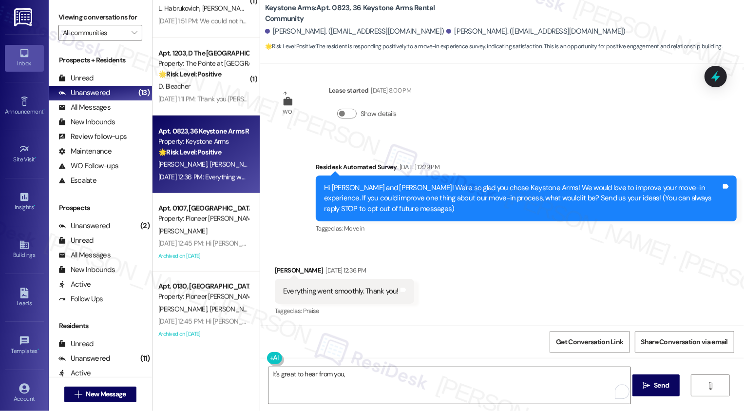
click at [281, 270] on div "[PERSON_NAME] [DATE] 12:36 PM" at bounding box center [344, 272] width 139 height 14
copy div "[PERSON_NAME]"
click at [356, 368] on textarea "It's great to hear from you," at bounding box center [450, 385] width 362 height 37
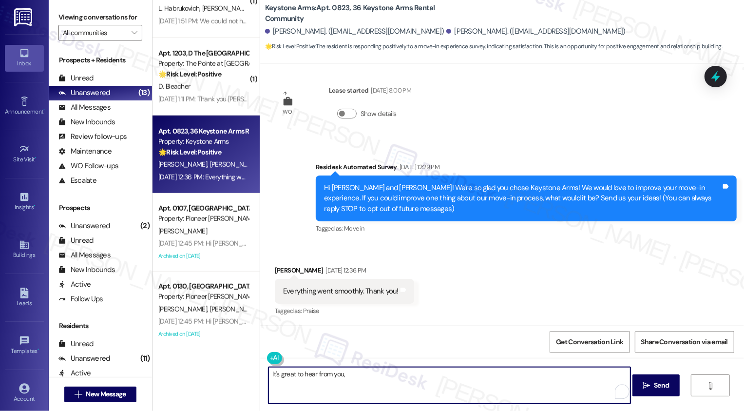
paste textarea "[PERSON_NAME]"
click at [376, 384] on textarea "It's great to hear from you," at bounding box center [450, 385] width 362 height 37
paste textarea "[PERSON_NAME]"
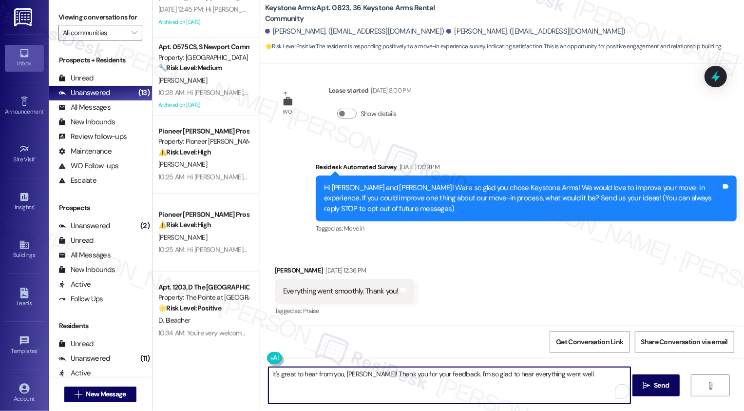
paste textarea "If you don't mind me asking, how has your experience been so far? Has the prope…"
click at [326, 383] on textarea "It's great to hear from you, [PERSON_NAME]! Thank you for your feedback. I'm so…" at bounding box center [450, 385] width 362 height 37
click at [567, 383] on textarea "It's great to hear from you, [PERSON_NAME]! Thank you for your feedback. I'm so…" at bounding box center [450, 385] width 362 height 37
type textarea "It's great to hear from you, [PERSON_NAME]! Thank you for your feedback. I'm so…"
click at [661, 389] on span "Send" at bounding box center [661, 385] width 15 height 10
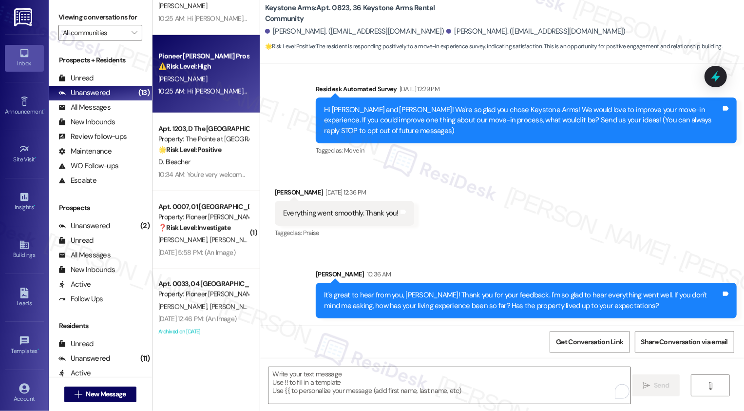
scroll to position [672, 0]
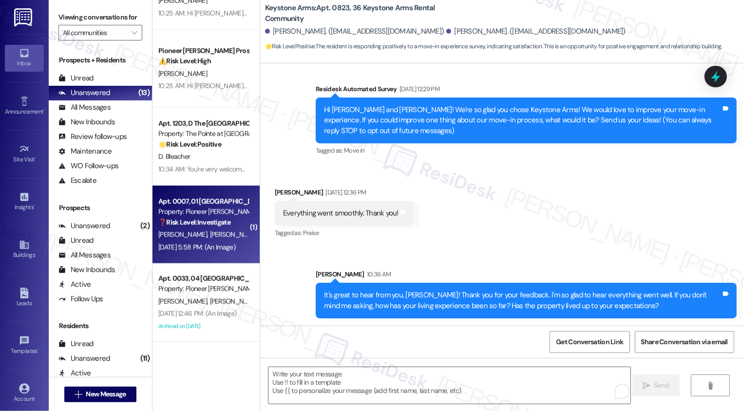
click at [223, 221] on strong "❓ Risk Level: Investigate" at bounding box center [194, 222] width 72 height 9
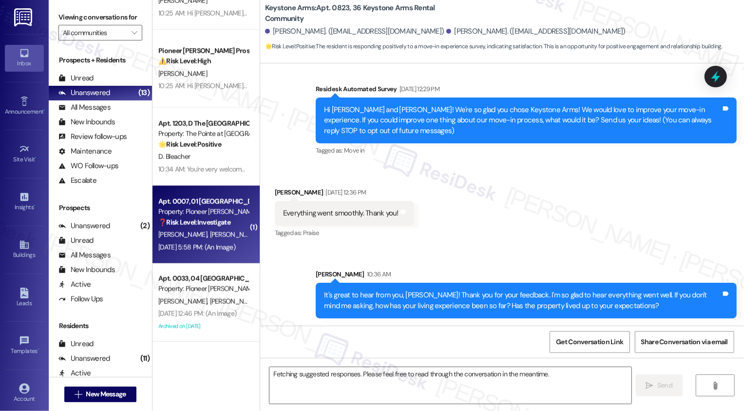
click at [223, 221] on strong "❓ Risk Level: Investigate" at bounding box center [194, 222] width 72 height 9
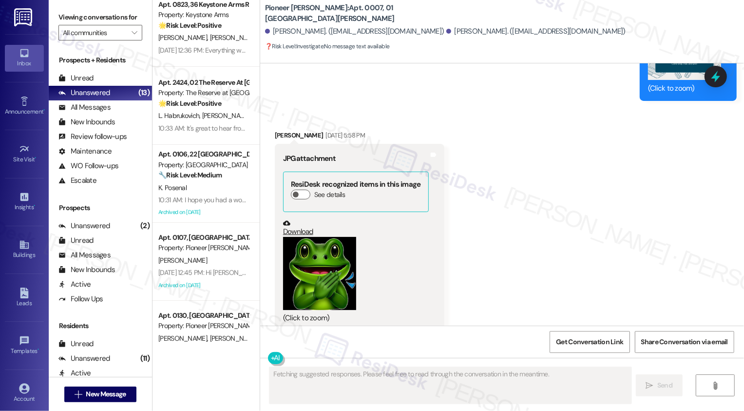
scroll to position [169, 0]
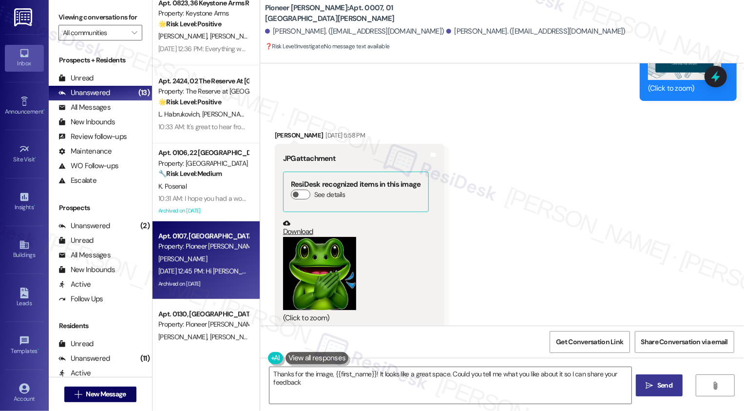
type textarea "Thanks for the image, {{first_name}}! It looks like a great space. Could you te…"
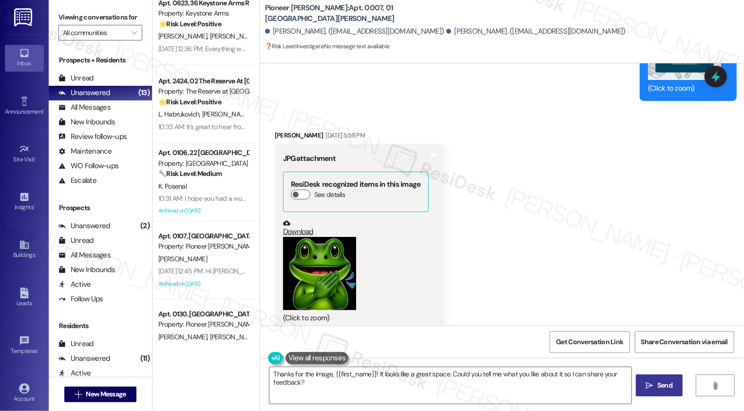
scroll to position [1998, 0]
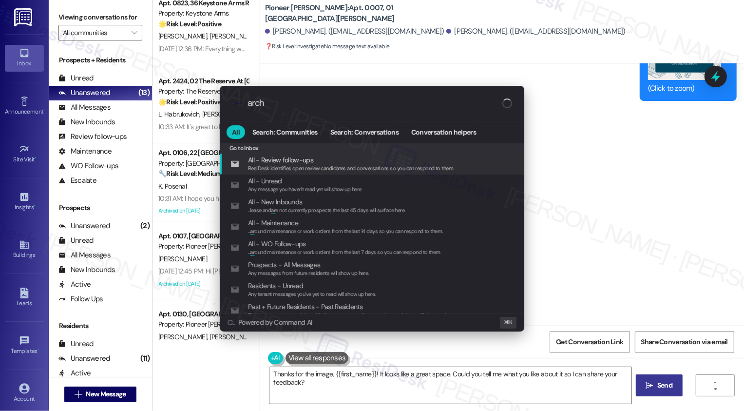
type input "archi"
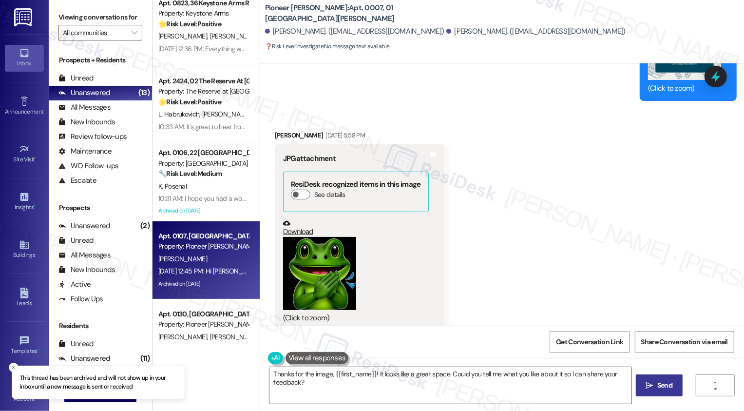
click at [192, 263] on div "[PERSON_NAME]" at bounding box center [203, 259] width 92 height 12
type textarea "Fetching suggested responses. Please feel free to read through the conversation…"
click at [192, 263] on div "[PERSON_NAME]" at bounding box center [203, 259] width 92 height 12
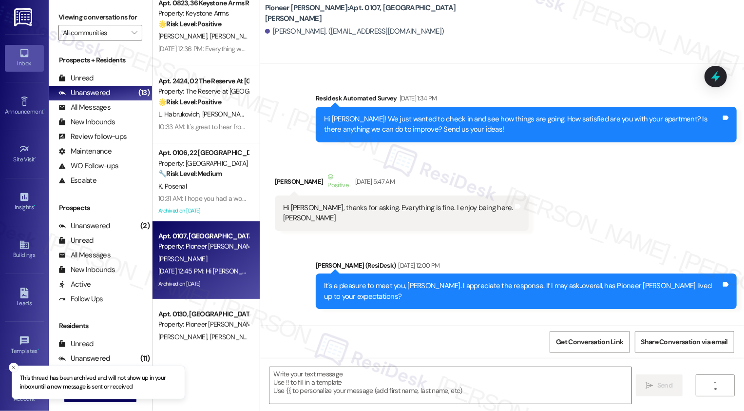
type textarea "Fetching suggested responses. Please feel free to read through the conversation…"
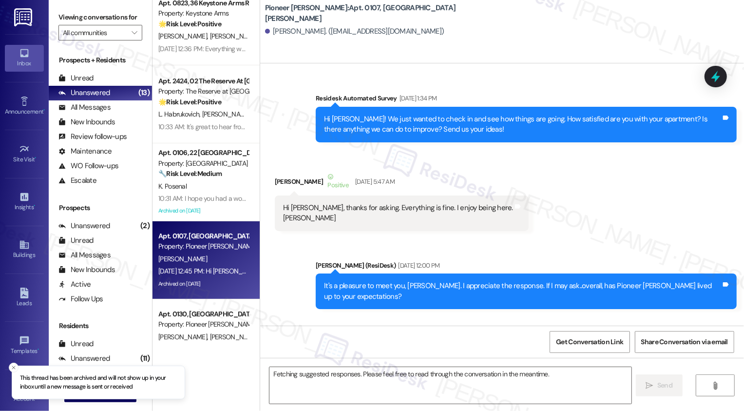
scroll to position [10655, 0]
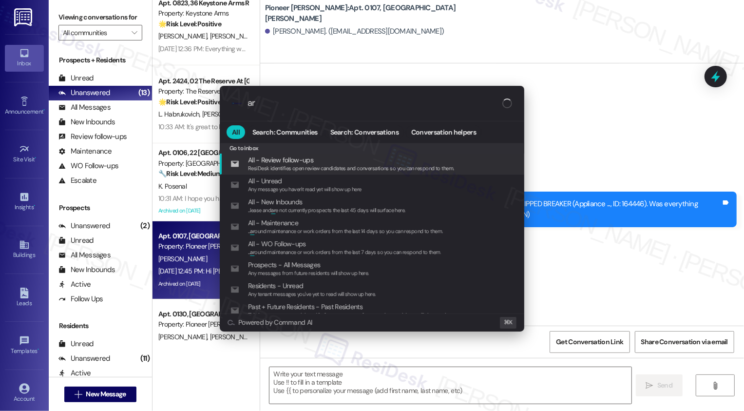
scroll to position [10414, 0]
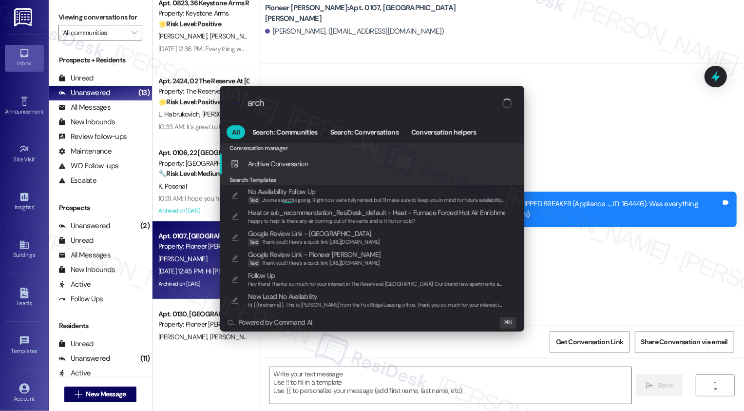
type input "archi"
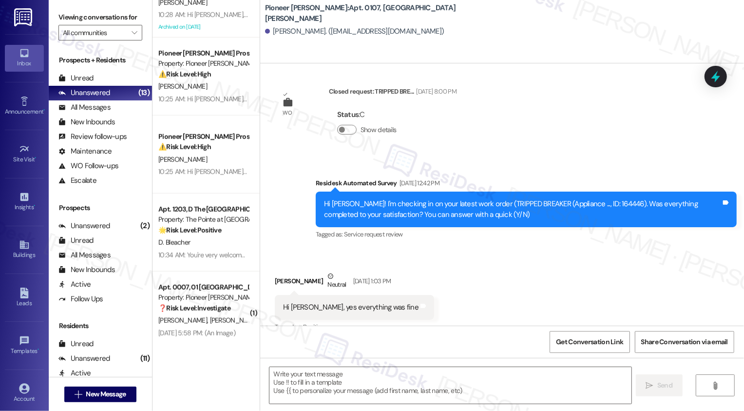
scroll to position [672, 0]
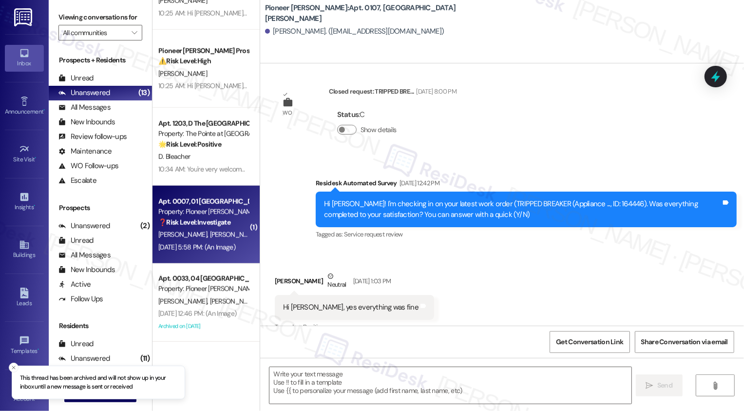
click at [212, 257] on div "Apt. 0007, 01 Pioneer Woods Apartments Property: Pioneer Woods ❓ Risk Level: In…" at bounding box center [206, 225] width 107 height 78
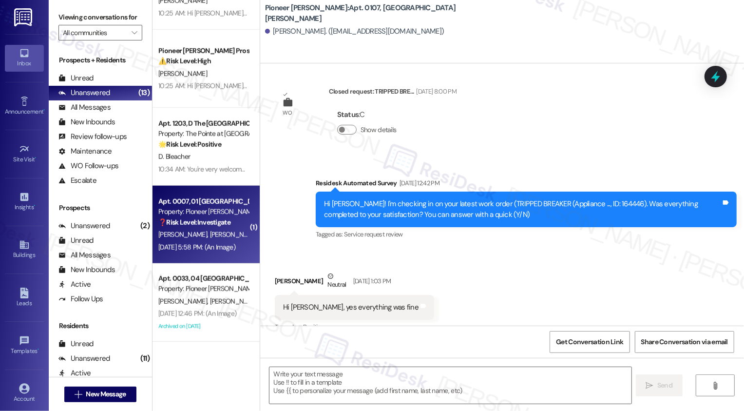
click at [212, 257] on div "Apt. 0007, 01 Pioneer Woods Apartments Property: Pioneer Woods ❓ Risk Level: In…" at bounding box center [206, 225] width 107 height 78
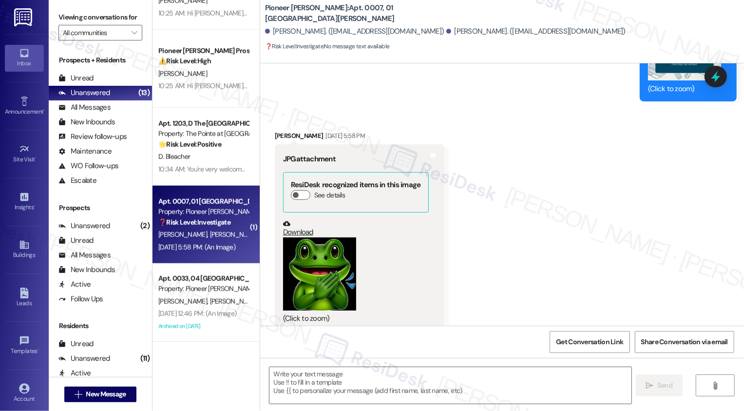
type textarea "Fetching suggested responses. Please feel free to read through the conversation…"
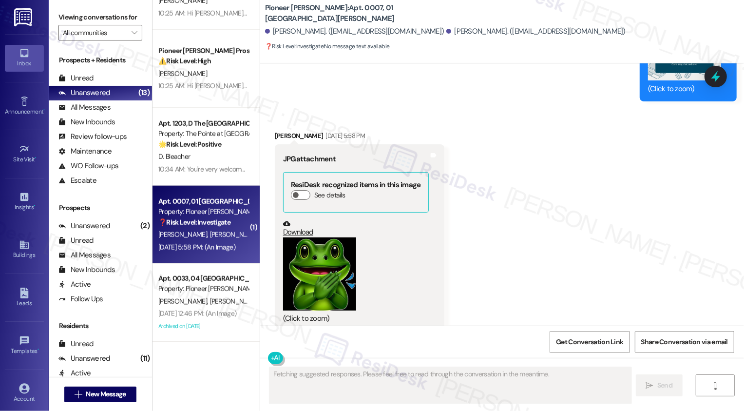
scroll to position [2069, 0]
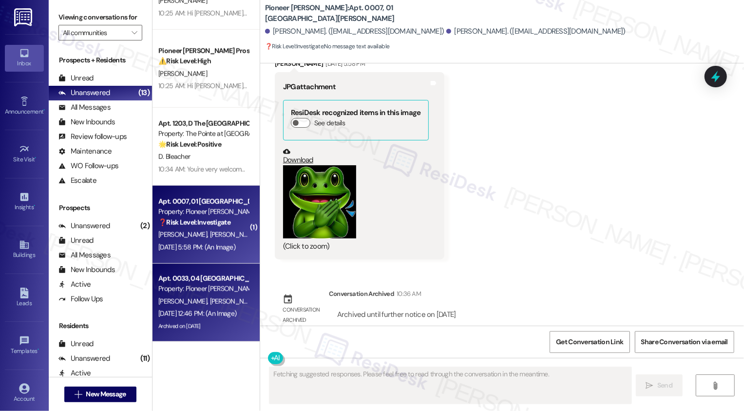
click at [220, 294] on div "Apt. 0033, 04 Pioneer Woods Apartments Property: Pioneer Woods" at bounding box center [203, 283] width 92 height 23
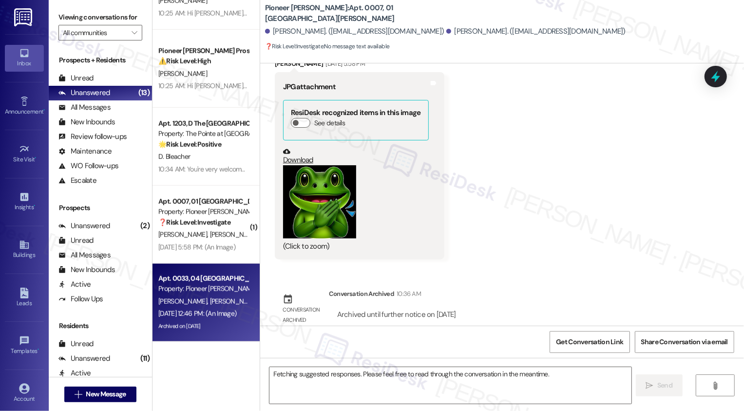
click at [220, 294] on div "Apt. 0033, 04 Pioneer Woods Apartments Property: Pioneer Woods" at bounding box center [203, 283] width 92 height 23
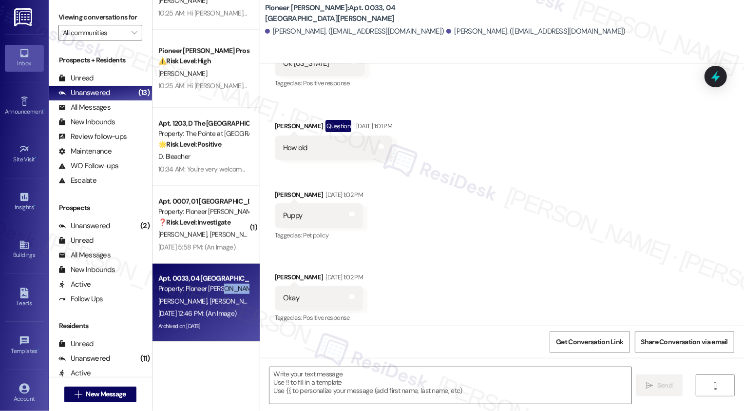
scroll to position [1315, 0]
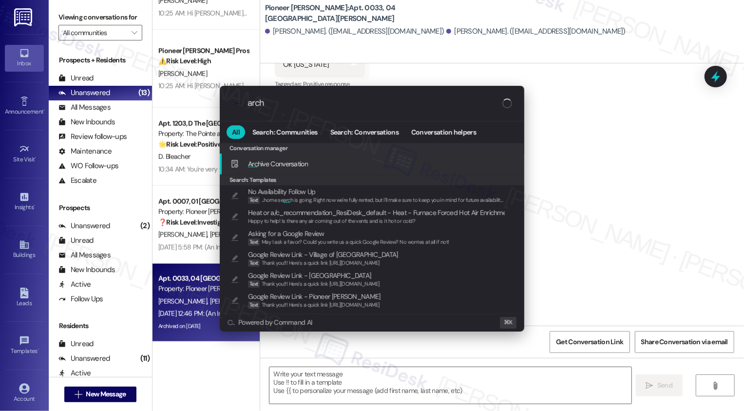
type input "archi"
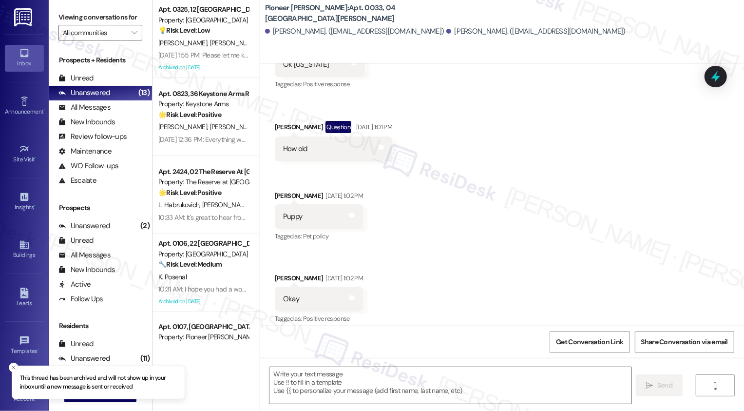
scroll to position [56, 0]
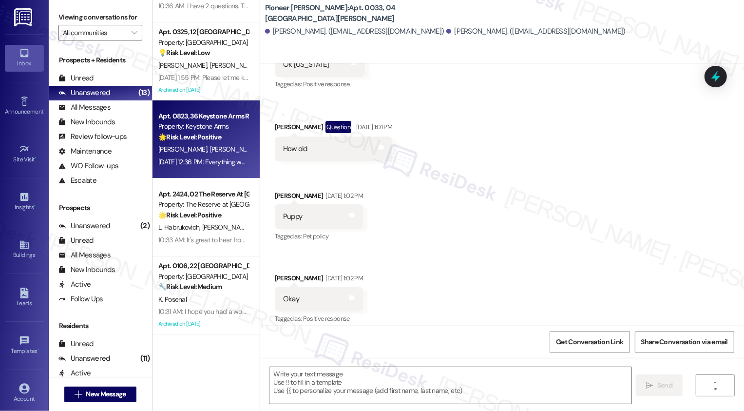
click at [223, 159] on div "Sep 04, 2025 at 12:36 PM: Everything went smoothly. Thank you! Sep 04, 2025 at …" at bounding box center [234, 161] width 153 height 9
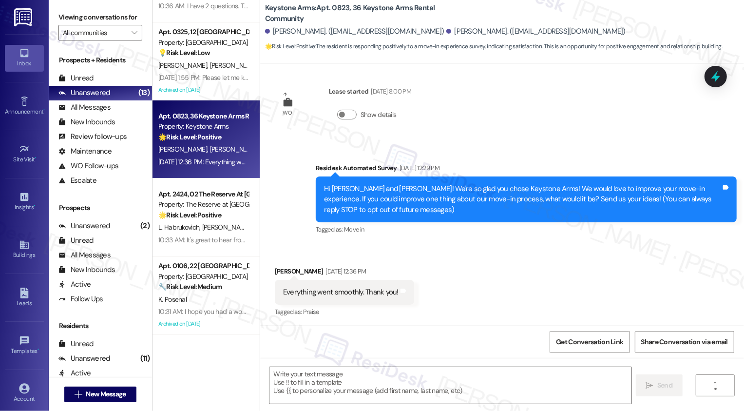
scroll to position [99, 0]
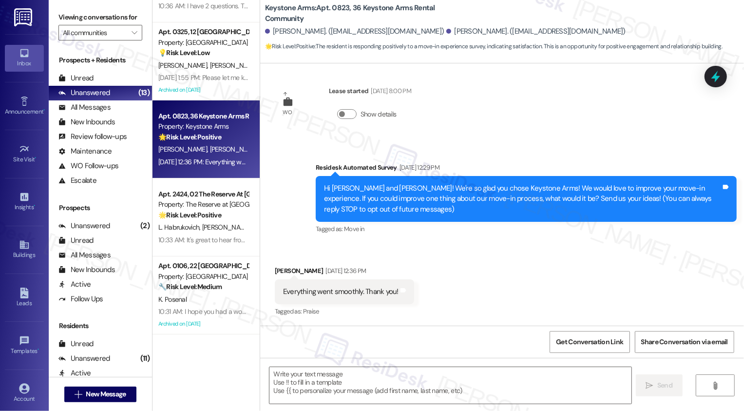
type textarea "Fetching suggested responses. Please feel free to read through the conversation…"
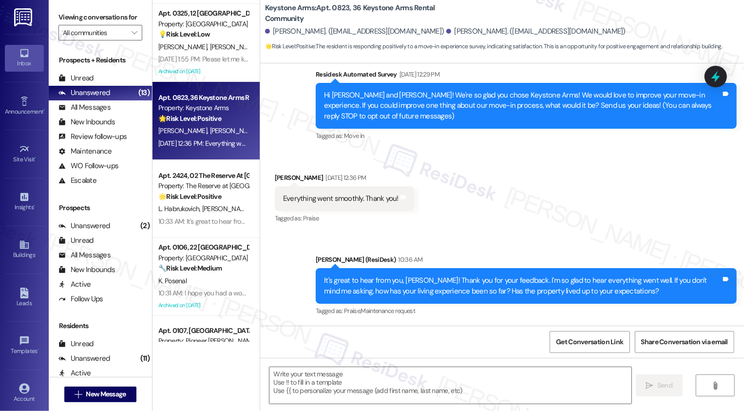
scroll to position [0, 0]
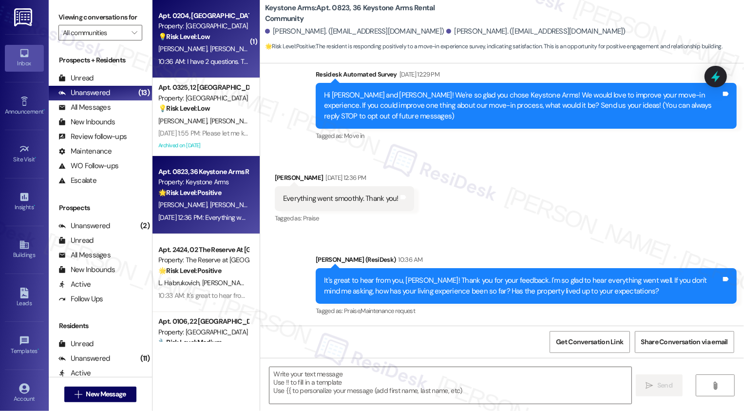
click at [212, 45] on div "[PERSON_NAME] [PERSON_NAME]" at bounding box center [203, 49] width 92 height 12
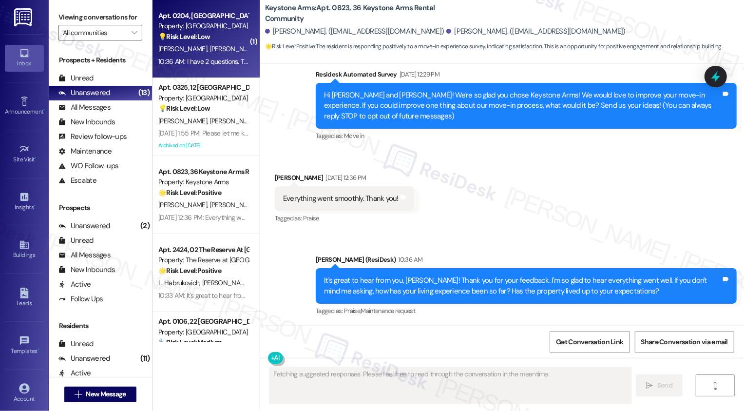
click at [212, 45] on div "[PERSON_NAME] [PERSON_NAME]" at bounding box center [203, 49] width 92 height 12
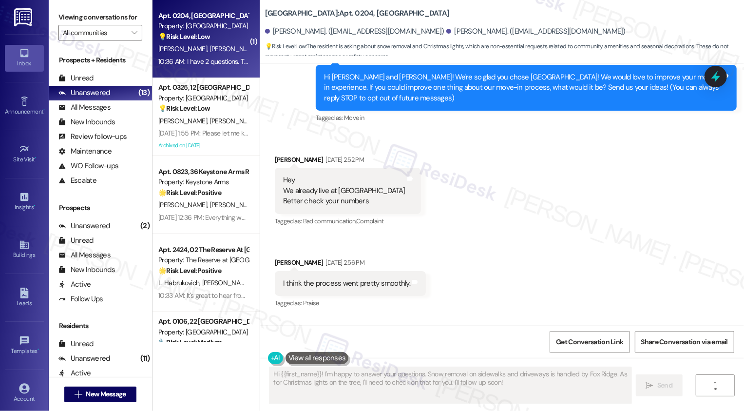
scroll to position [277, 0]
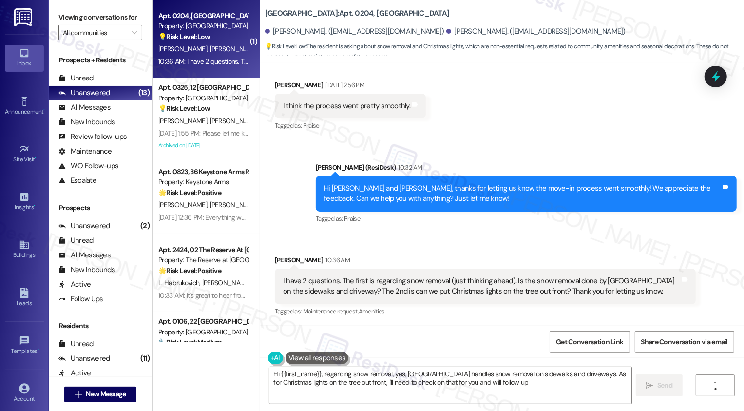
type textarea "Hi {{first_name}}, regarding snow removal, yes, Fox Ridge handles snow removal …"
click at [541, 119] on div "Received via SMS Endre Knudsen Sep 03, 2025 at 2:52 PM Hey We already live at f…" at bounding box center [502, 47] width 484 height 185
copy div "Christmas lights on the tree"
drag, startPoint x: 390, startPoint y: 291, endPoint x: 474, endPoint y: 287, distance: 83.9
click at [474, 287] on div "I have 2 questions. The first is regarding snow removal (just thinking ahead). …" at bounding box center [481, 286] width 397 height 21
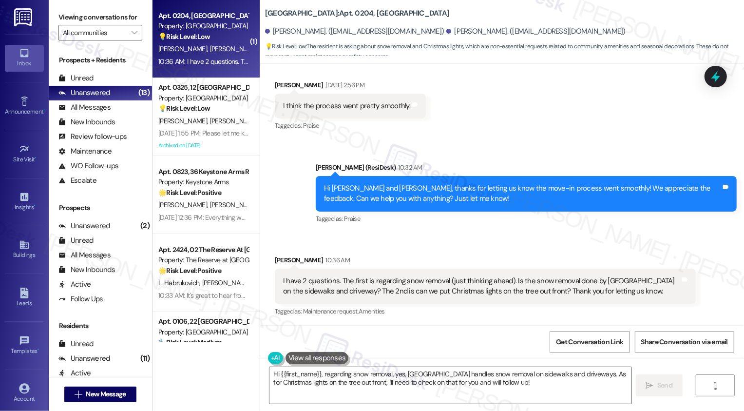
click at [477, 251] on div "Received via SMS Karen Houck 10:36 AM I have 2 questions. The first is regardin…" at bounding box center [486, 287] width 436 height 78
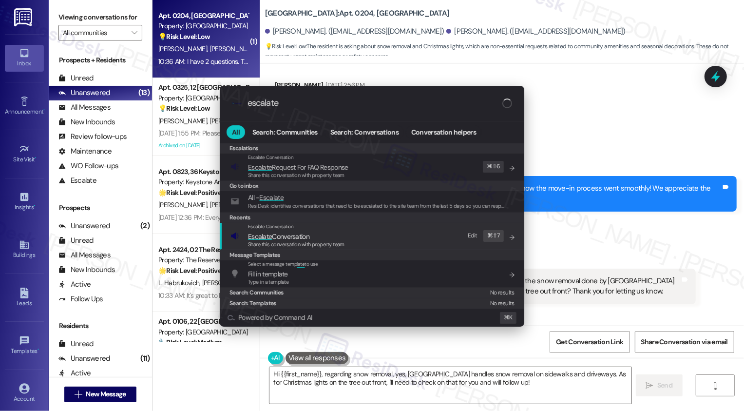
type input "escalate"
click at [299, 239] on span "Escalate Conversation" at bounding box center [278, 236] width 61 height 9
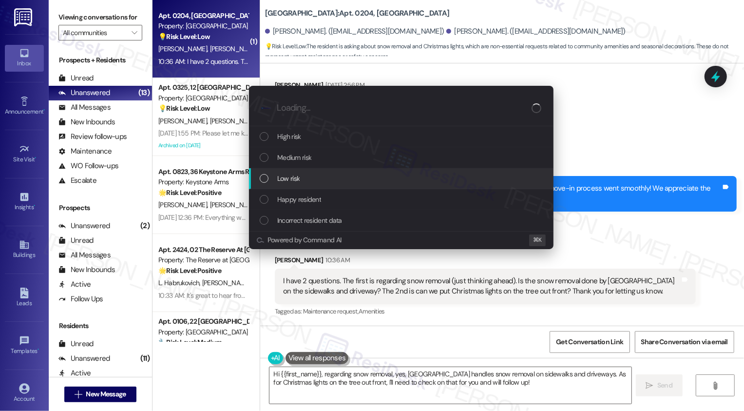
click at [289, 176] on span "Low risk" at bounding box center [288, 178] width 22 height 11
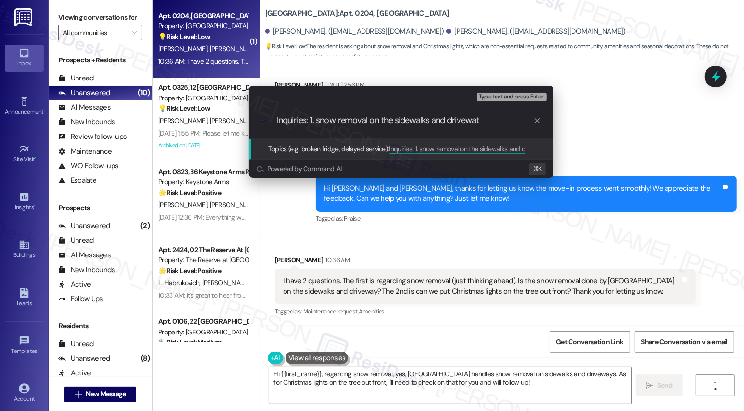
click at [486, 124] on input "Inquiries: 1. snow removal on the sidewalks and drivewat" at bounding box center [405, 120] width 257 height 10
type input "Inquiries: 1. snow removal on the sidewalks and driveway 2. Christmas lights on…"
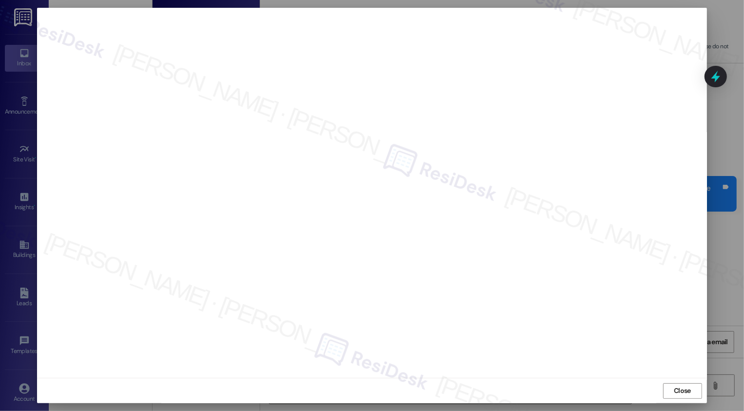
scroll to position [0, 0]
click at [678, 385] on span "Close" at bounding box center [682, 391] width 21 height 15
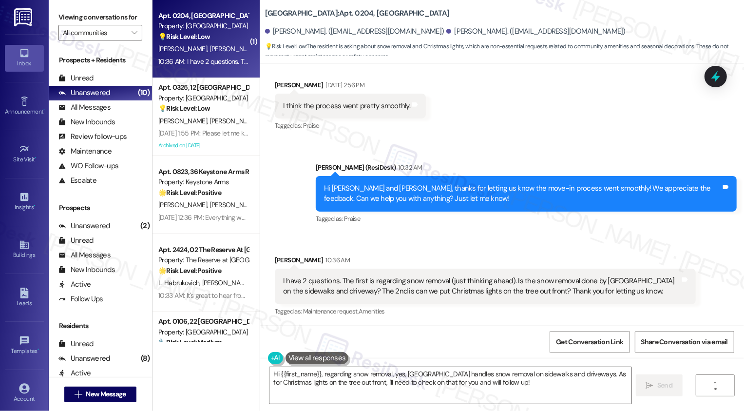
click at [566, 241] on div "Received via SMS Karen Houck 10:36 AM I have 2 questions. The first is regardin…" at bounding box center [502, 279] width 484 height 93
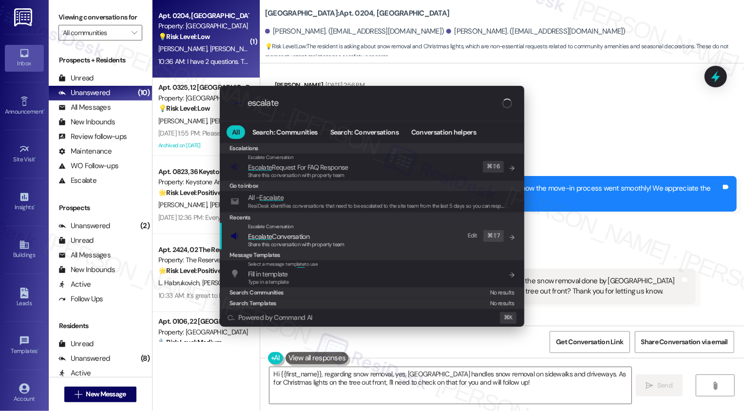
type input "escalate"
click at [289, 236] on span "Escalate Conversation" at bounding box center [278, 236] width 61 height 9
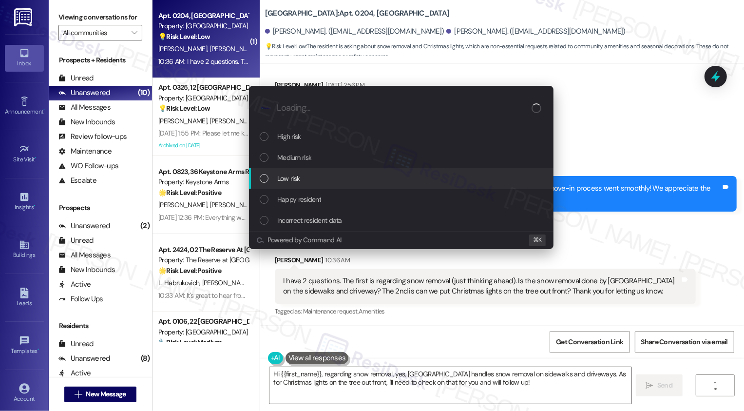
click at [287, 179] on span "Low risk" at bounding box center [288, 178] width 22 height 11
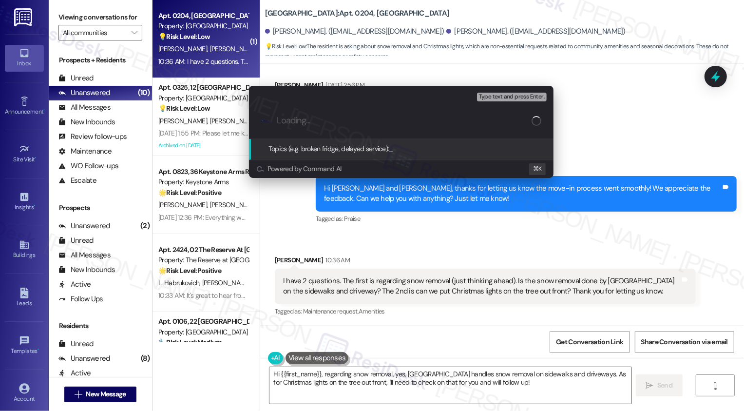
paste input "Inquiries: 1. snow removal on the sidewalks and driveway 2. Christmas lights on…"
type input "Inquiries: 1. snow removal on the sidewalks and driveway 2. Christmas lights on…"
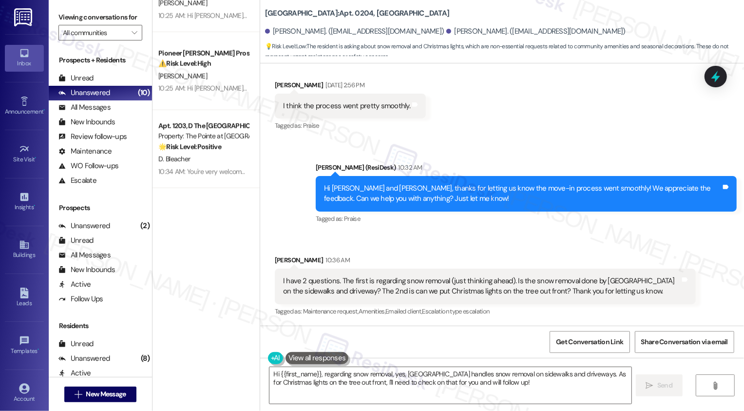
scroll to position [672, 0]
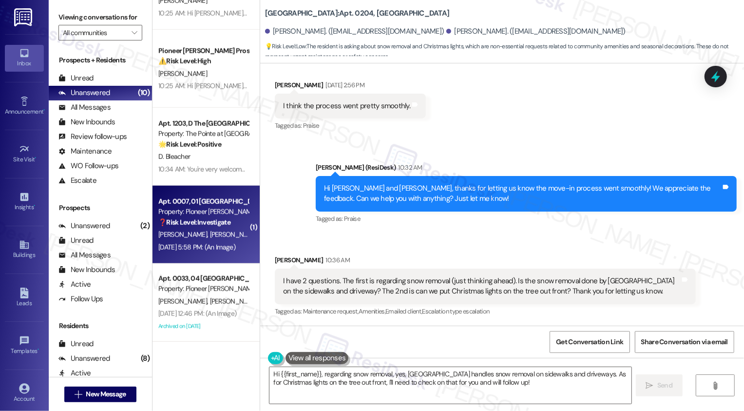
click at [212, 225] on strong "❓ Risk Level: Investigate" at bounding box center [194, 222] width 72 height 9
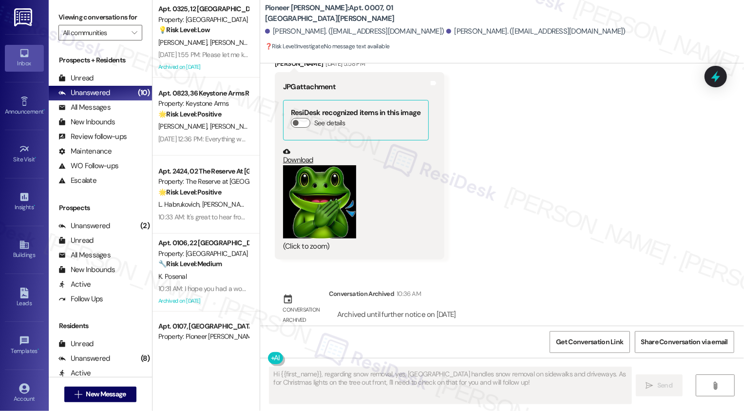
scroll to position [0, 0]
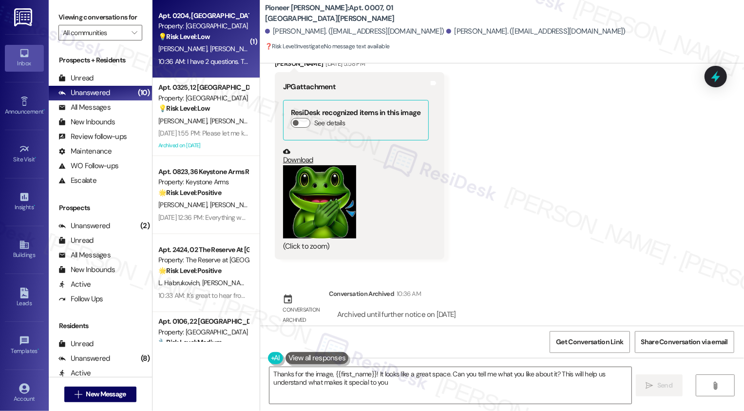
type textarea "Thanks for the image, {{first_name}}! It looks like a great space. Can you tell…"
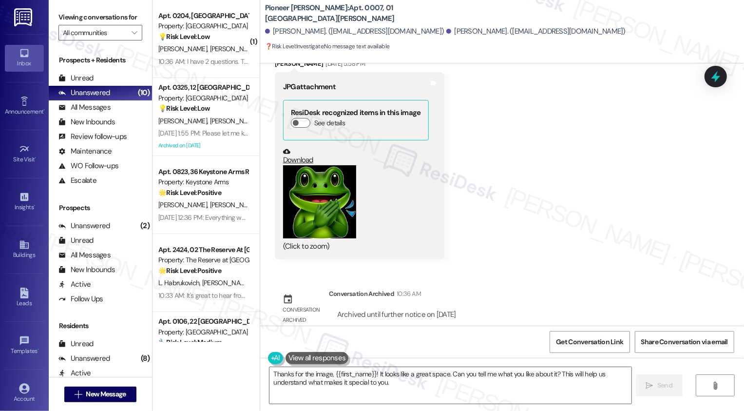
click at [656, 109] on div "Received via SMS Grace Gocha Sep 04, 2025 at 5:58 PM JPG attachment ResiDesk re…" at bounding box center [502, 152] width 484 height 230
